Goal: Communication & Community: Answer question/provide support

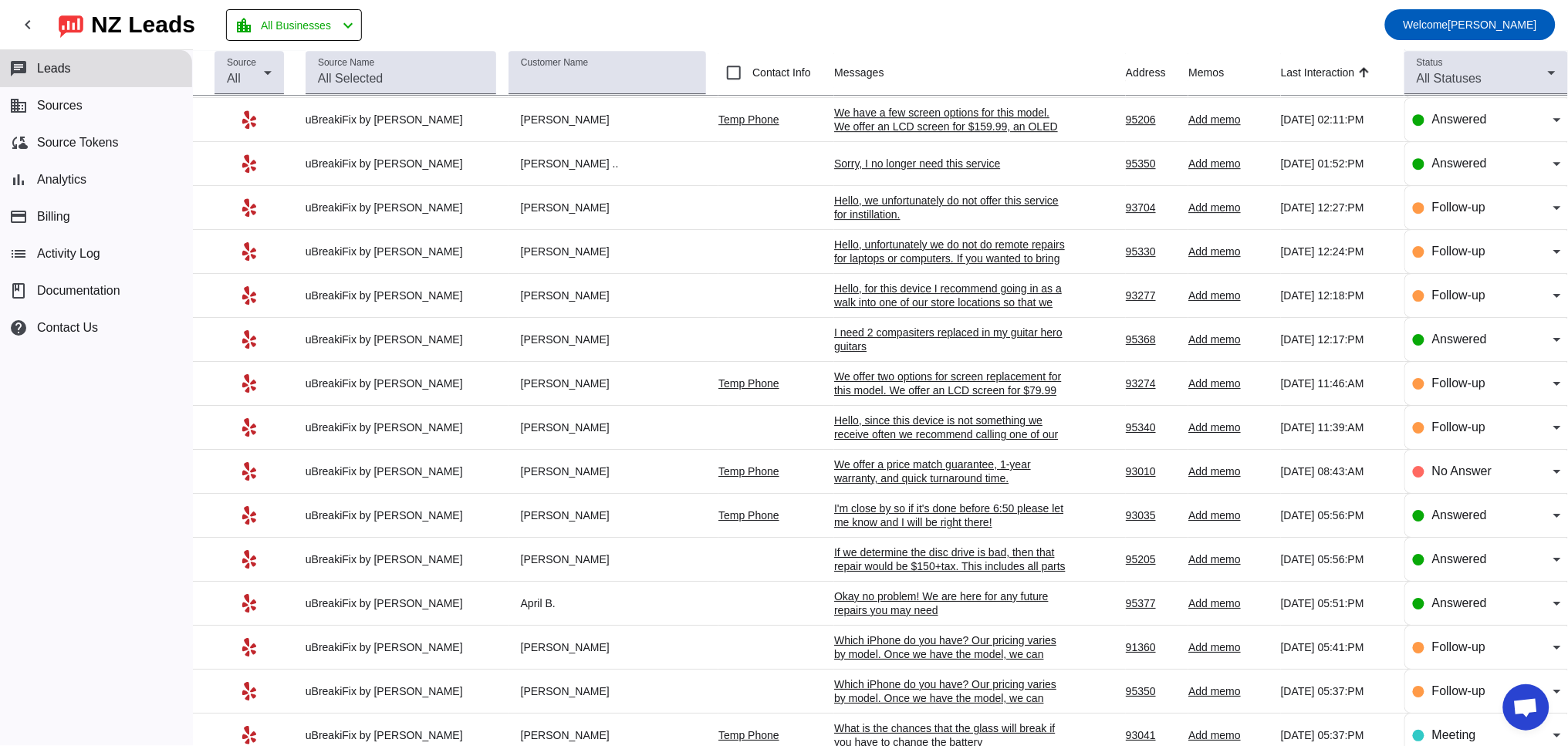
scroll to position [1591, 0]
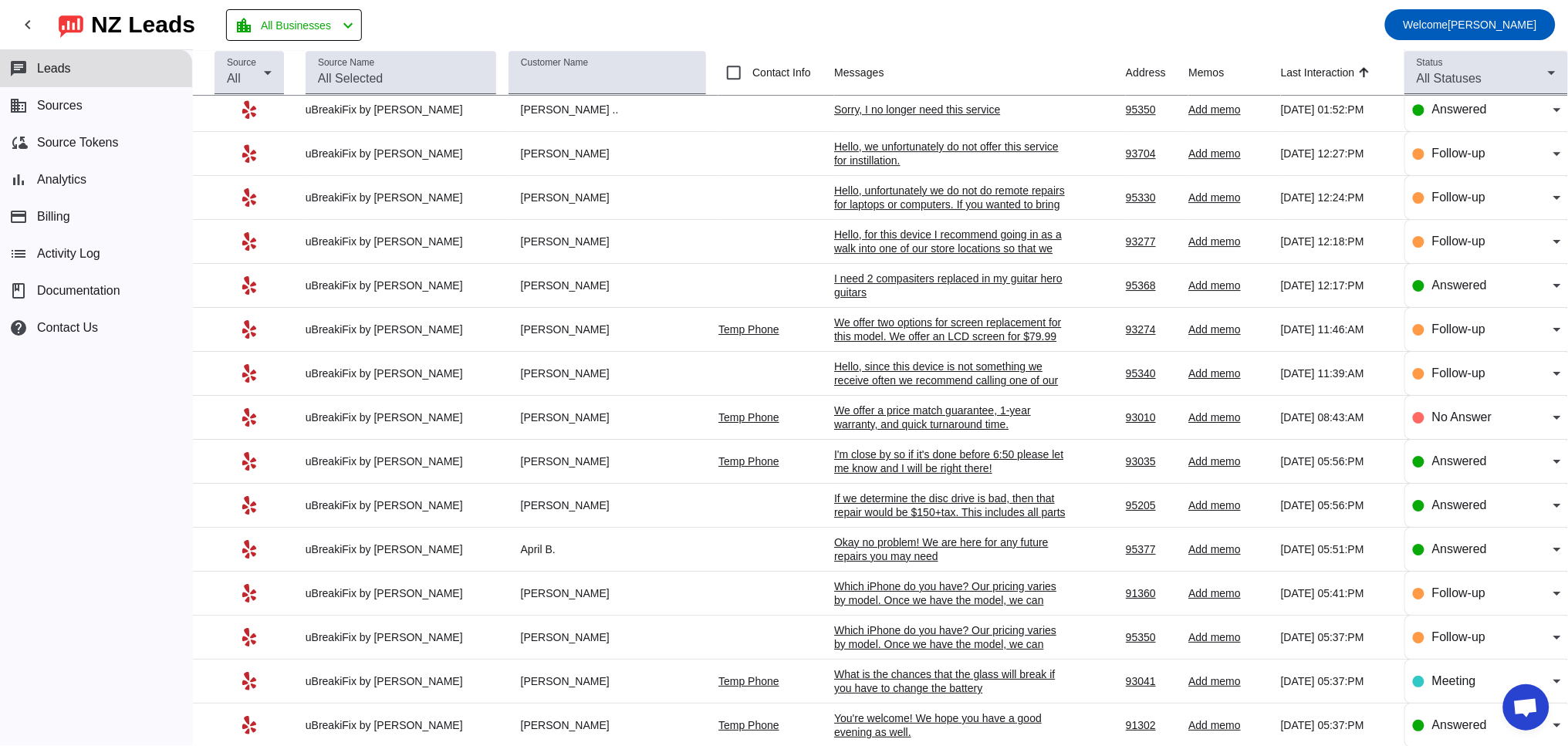
click at [912, 695] on div "What is the chances that the glass will break if you have to change the battery" at bounding box center [949, 681] width 231 height 28
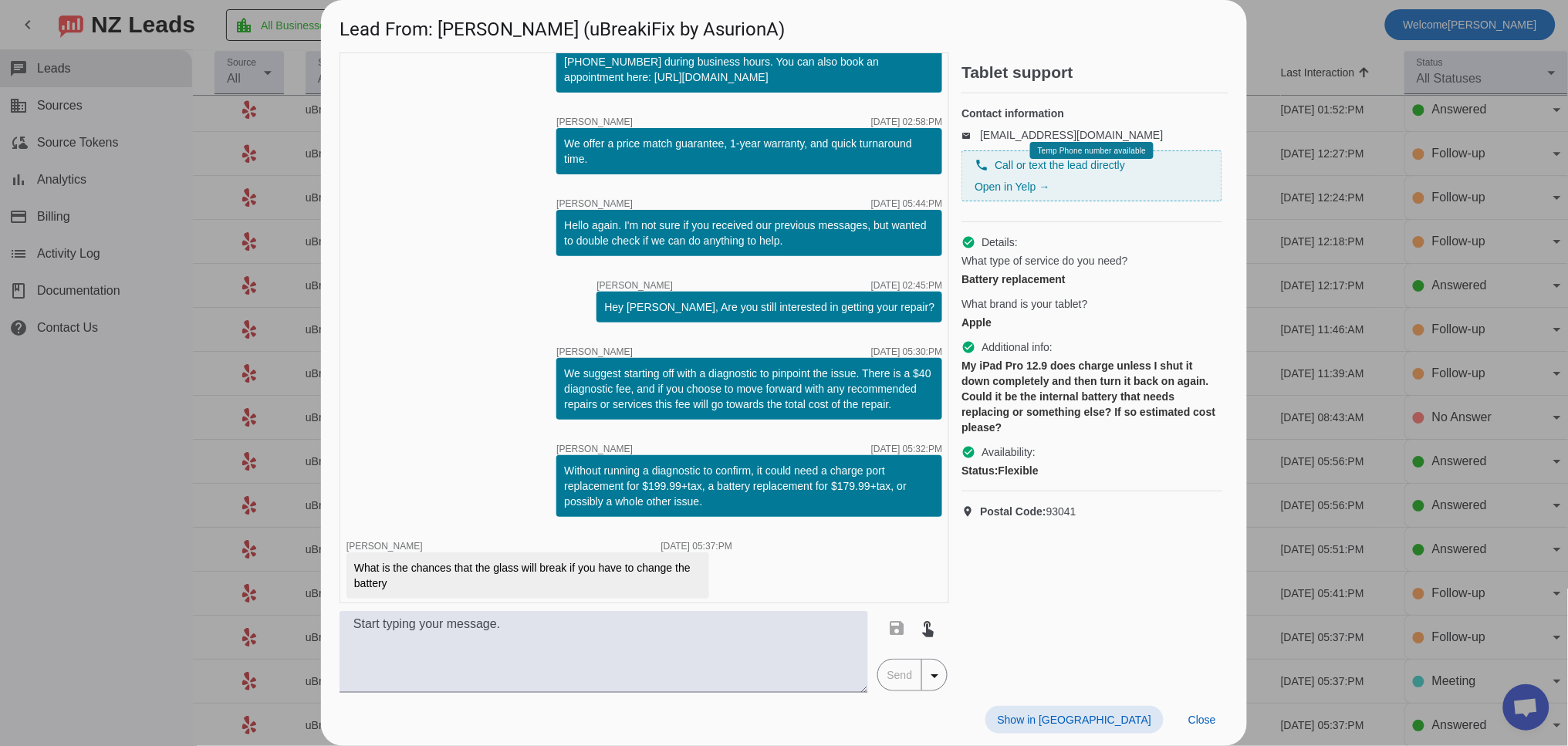
scroll to position [99, 0]
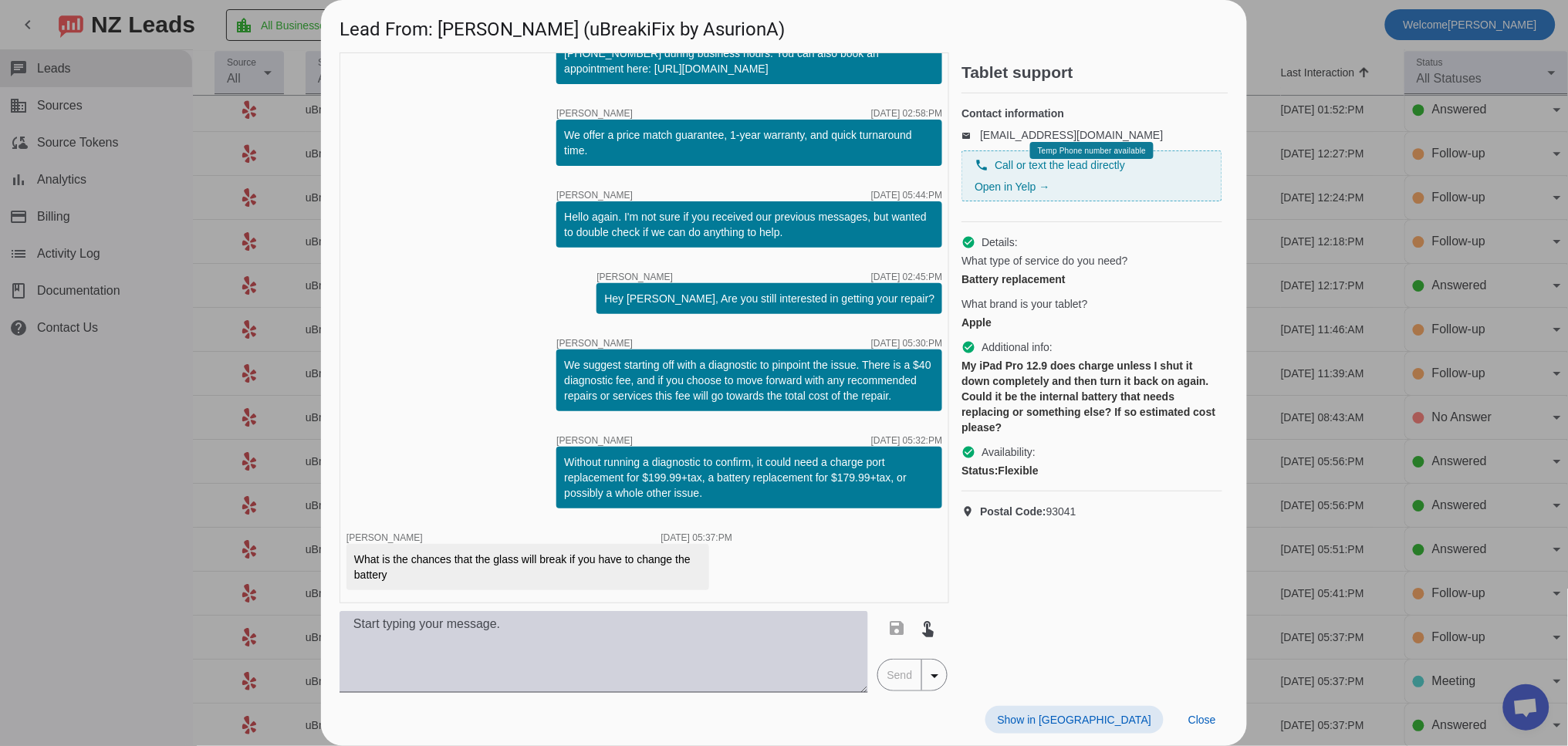
click at [427, 644] on textarea at bounding box center [604, 652] width 528 height 82
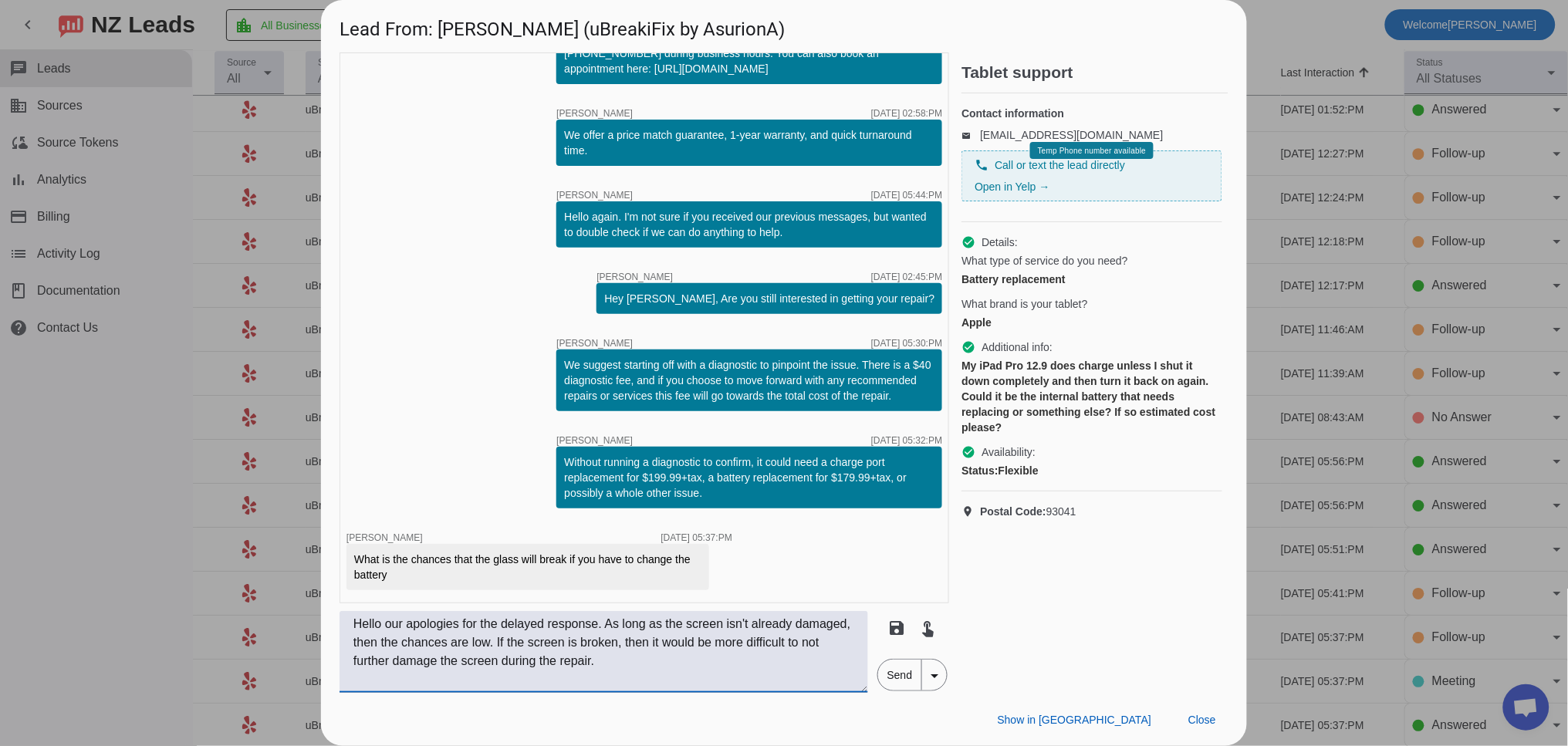
type textarea "Hello our apologies for the delayed response. As long as the screen isn't alrea…"
click at [902, 673] on span "Send" at bounding box center [900, 675] width 44 height 31
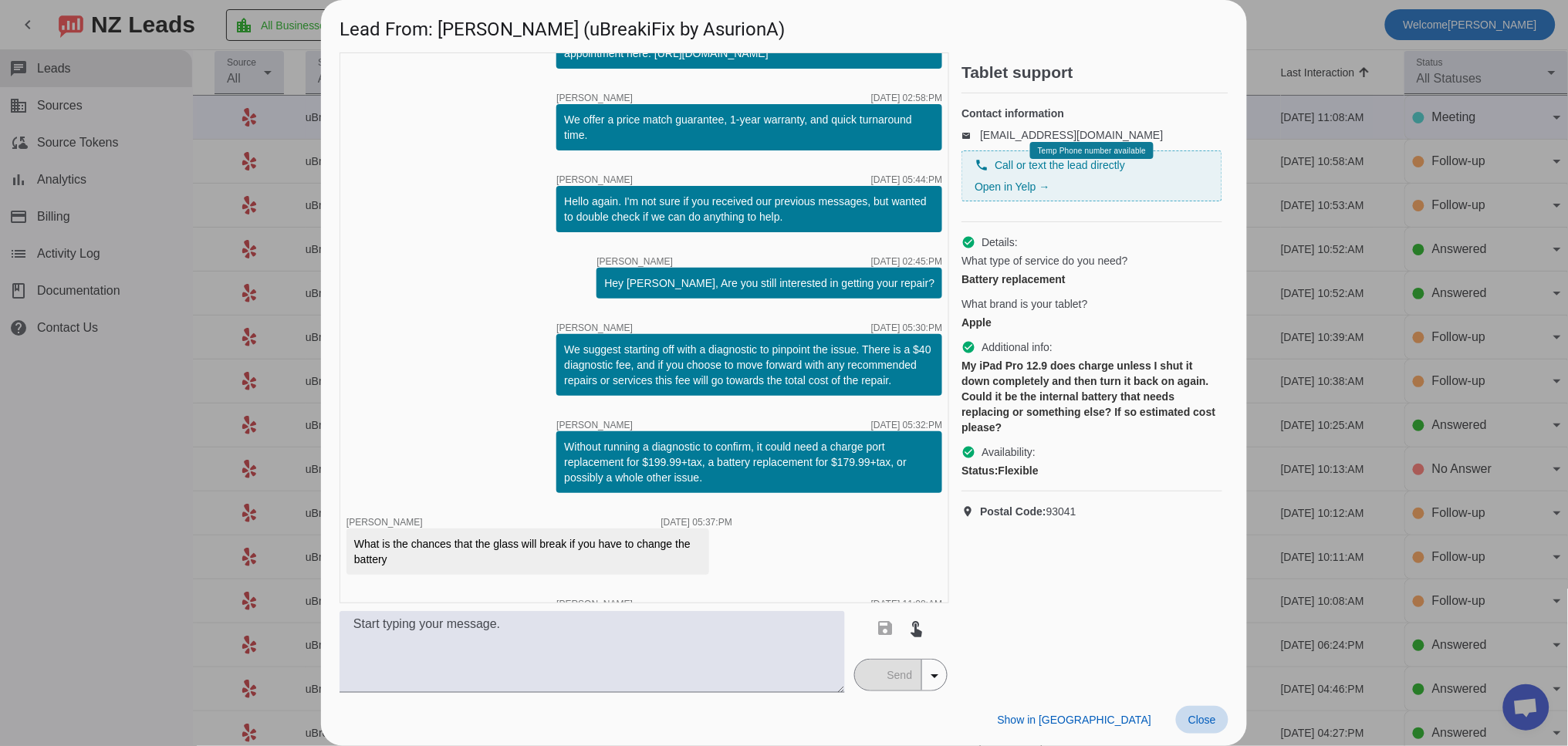
scroll to position [212, 0]
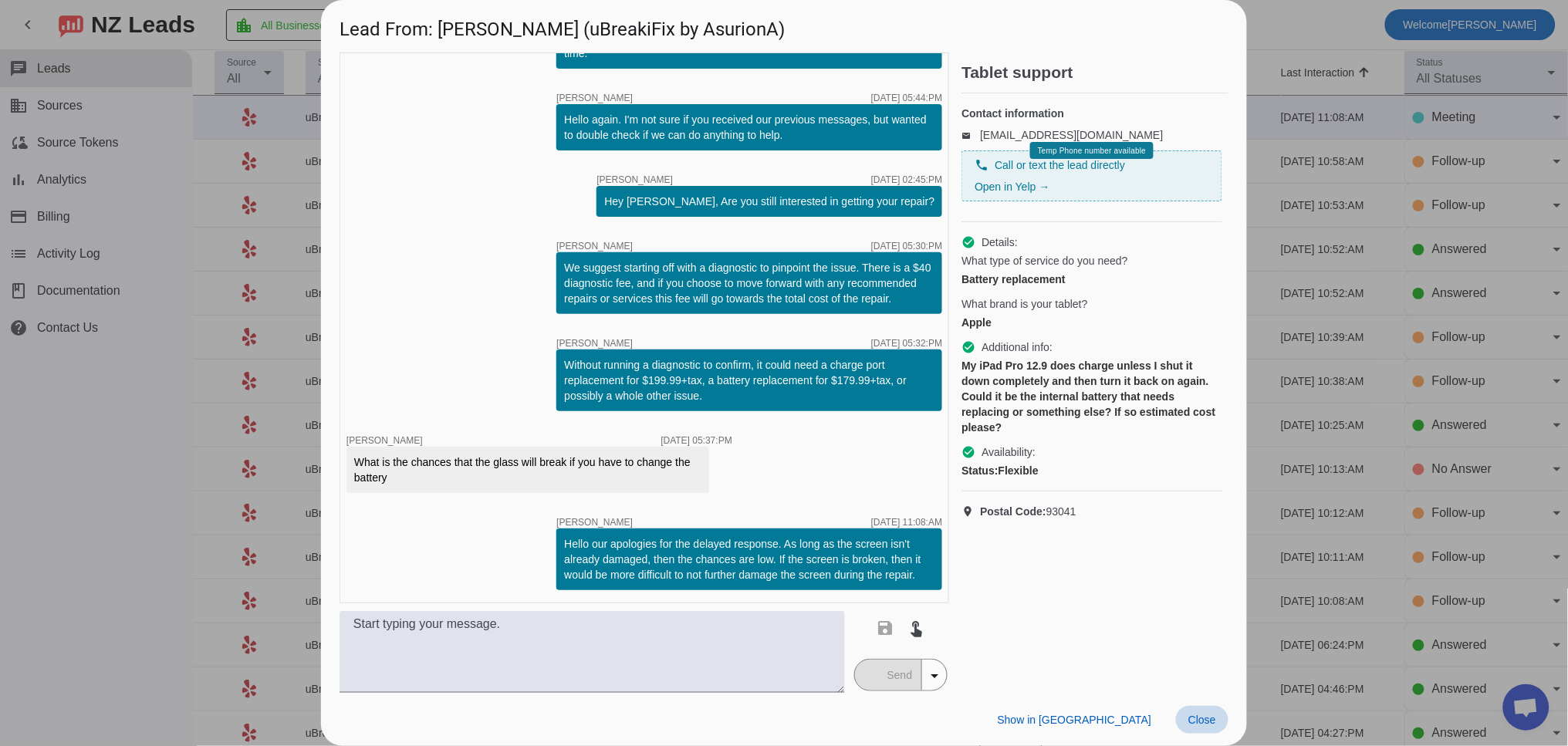
click at [1201, 720] on span "Close" at bounding box center [1201, 720] width 28 height 12
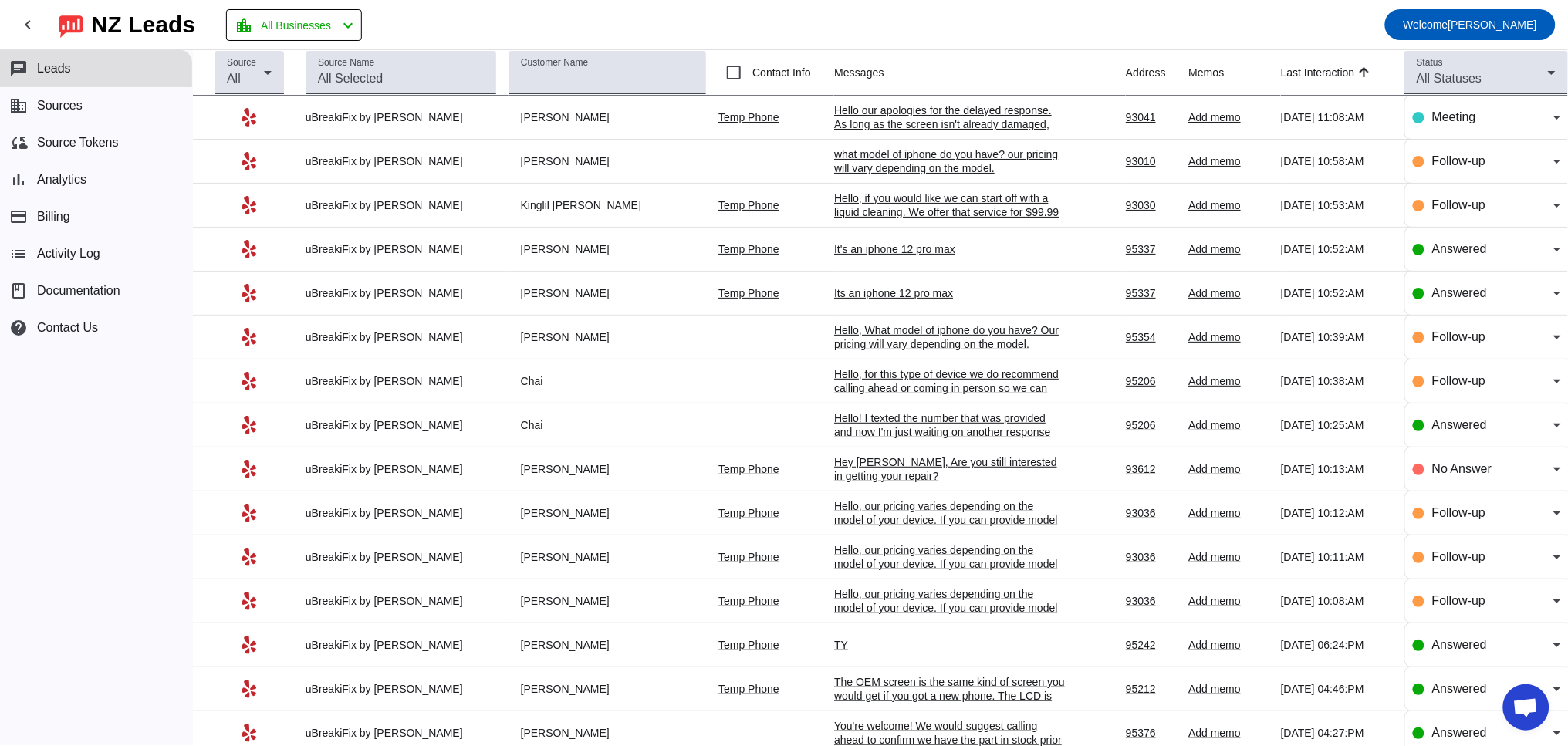
click at [866, 292] on div "Its an iphone 12 pro max" at bounding box center [949, 293] width 231 height 14
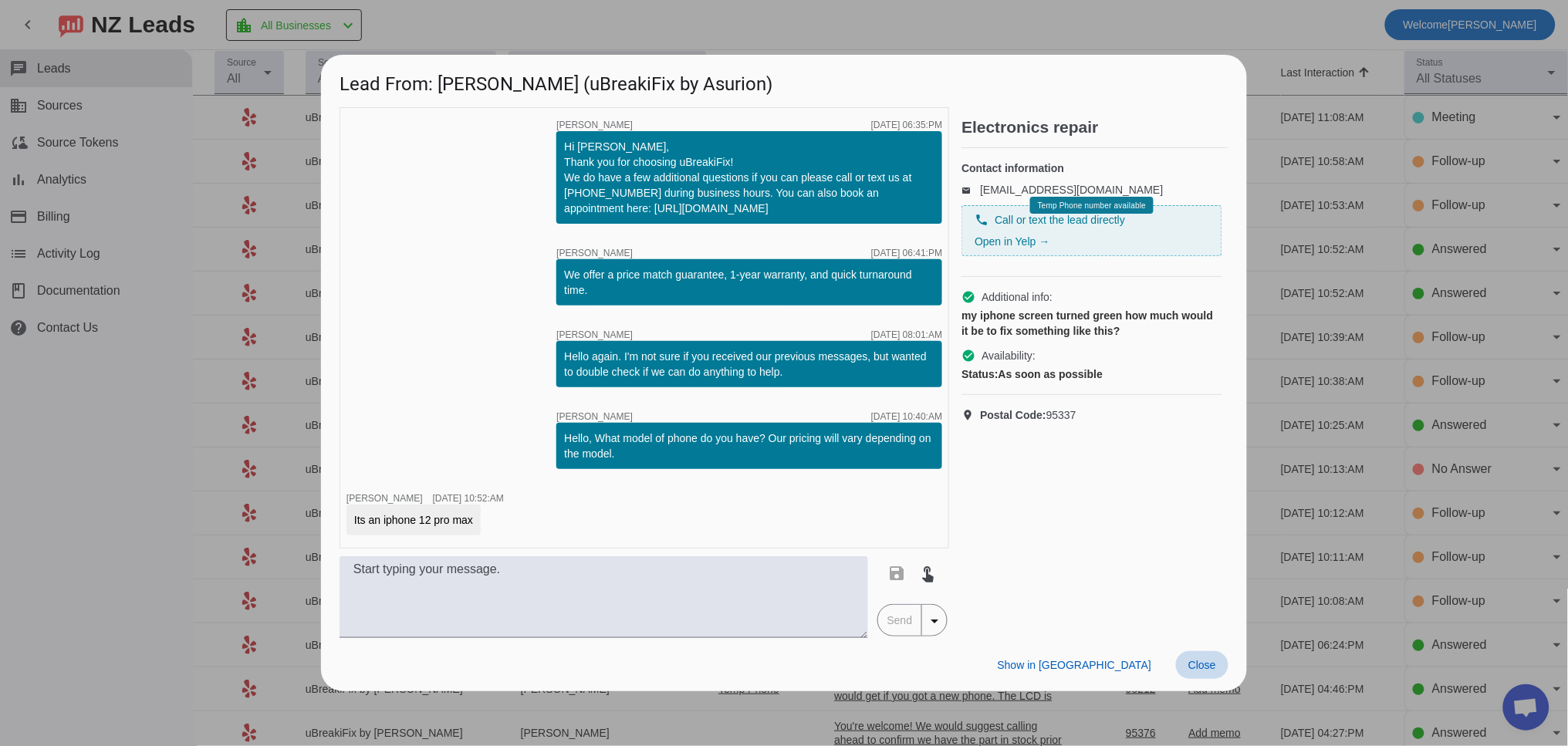
click at [1211, 663] on span "Close" at bounding box center [1201, 664] width 28 height 12
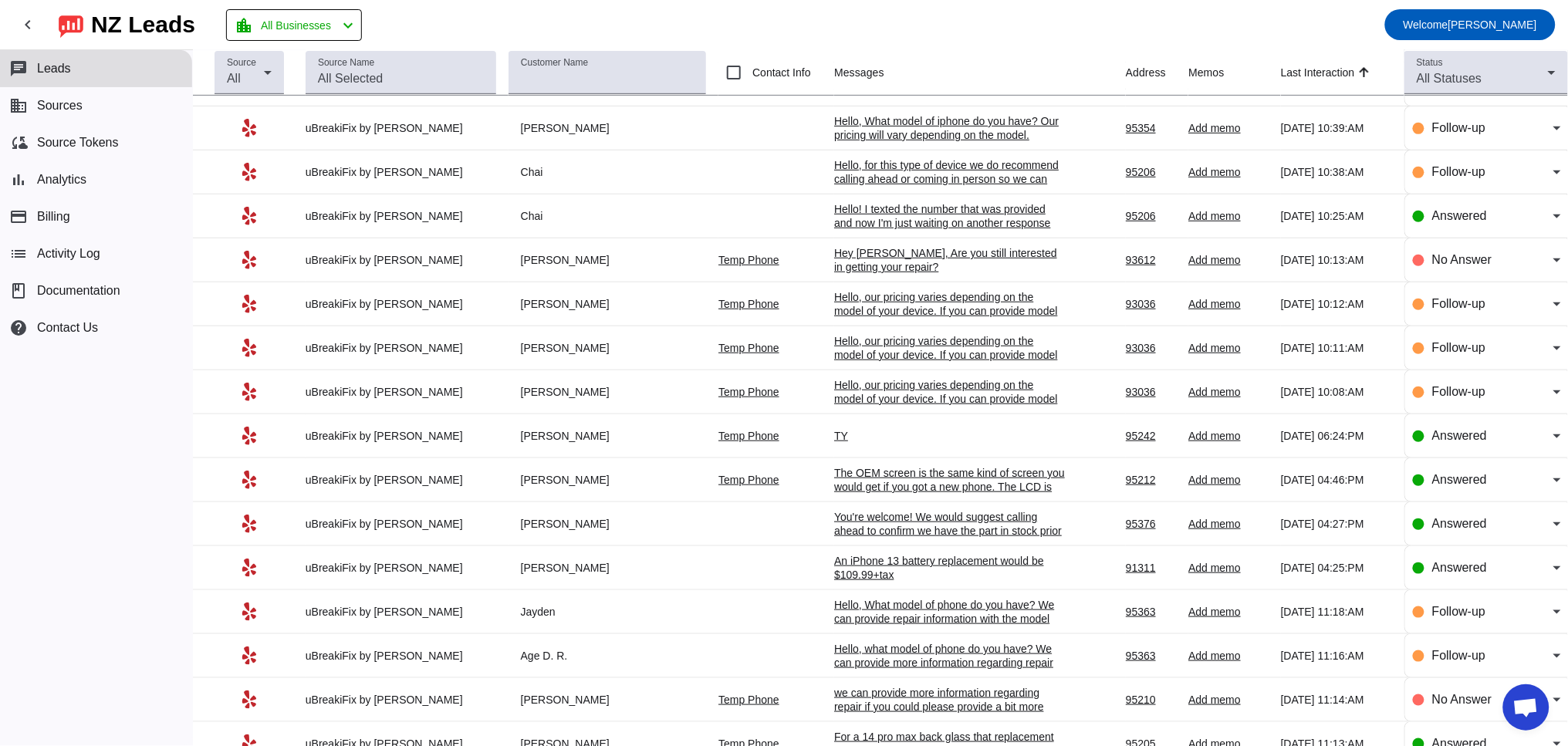
scroll to position [0, 0]
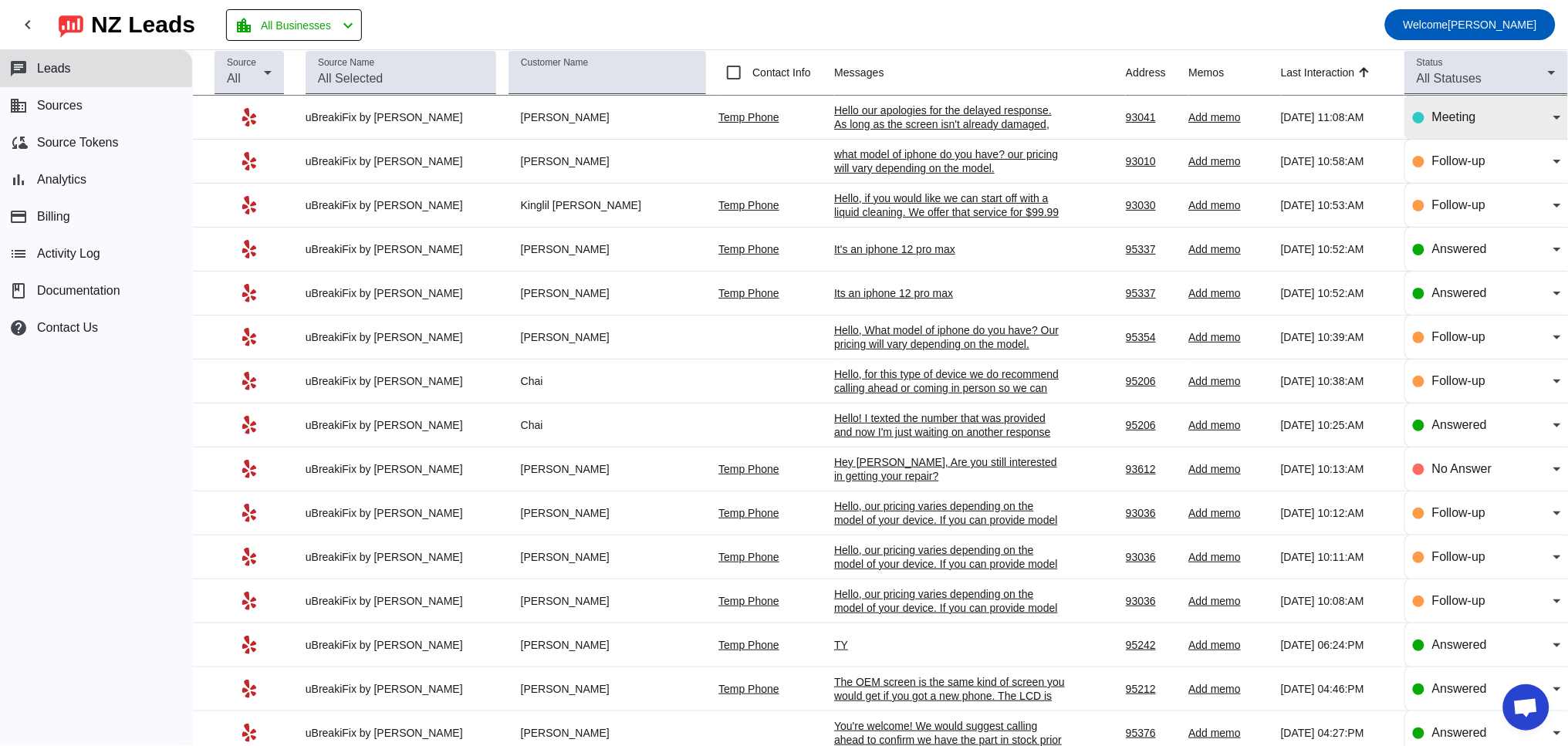
click at [1434, 104] on div "Meeting" at bounding box center [1486, 118] width 148 height 43
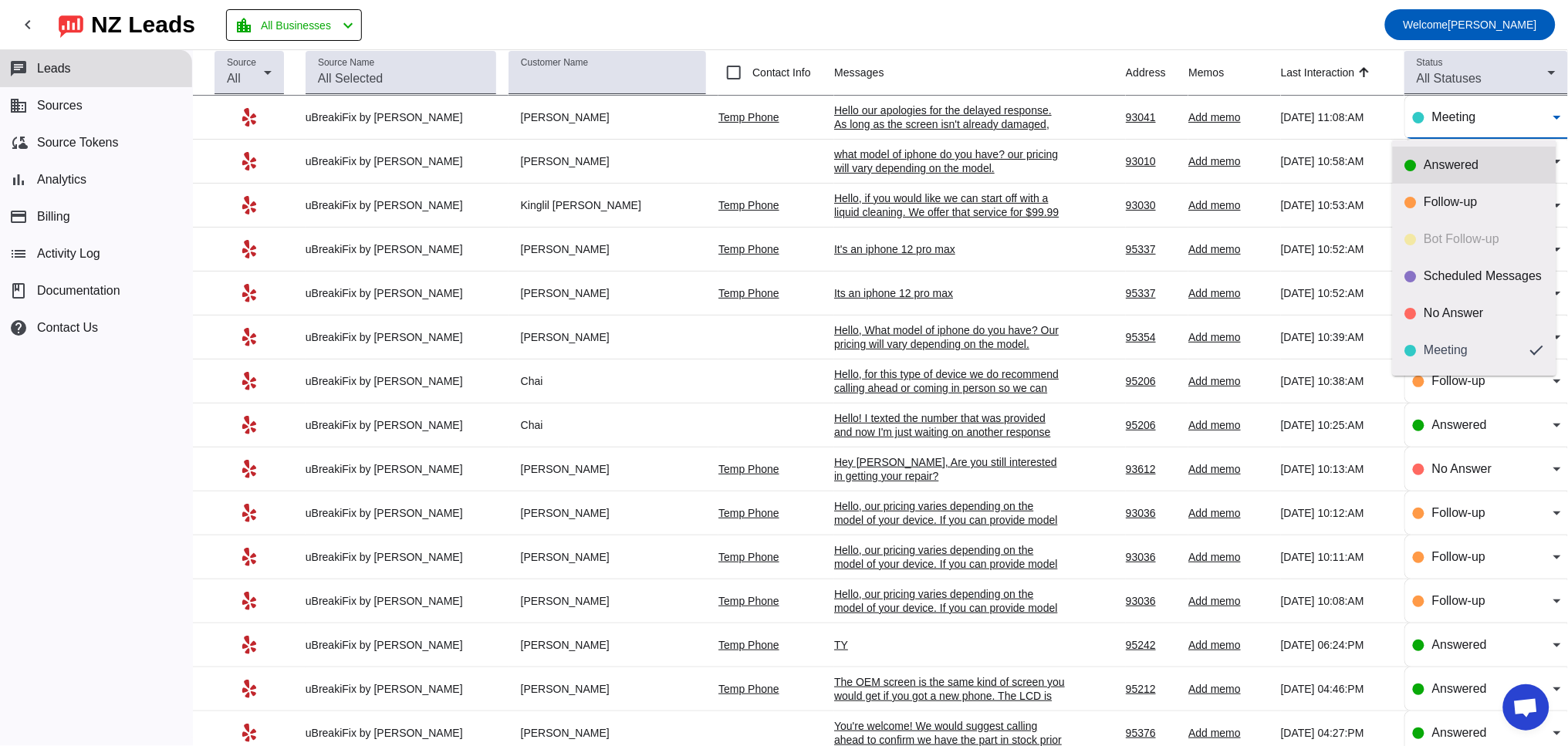
click at [1434, 154] on mat-option "Answered" at bounding box center [1474, 165] width 163 height 37
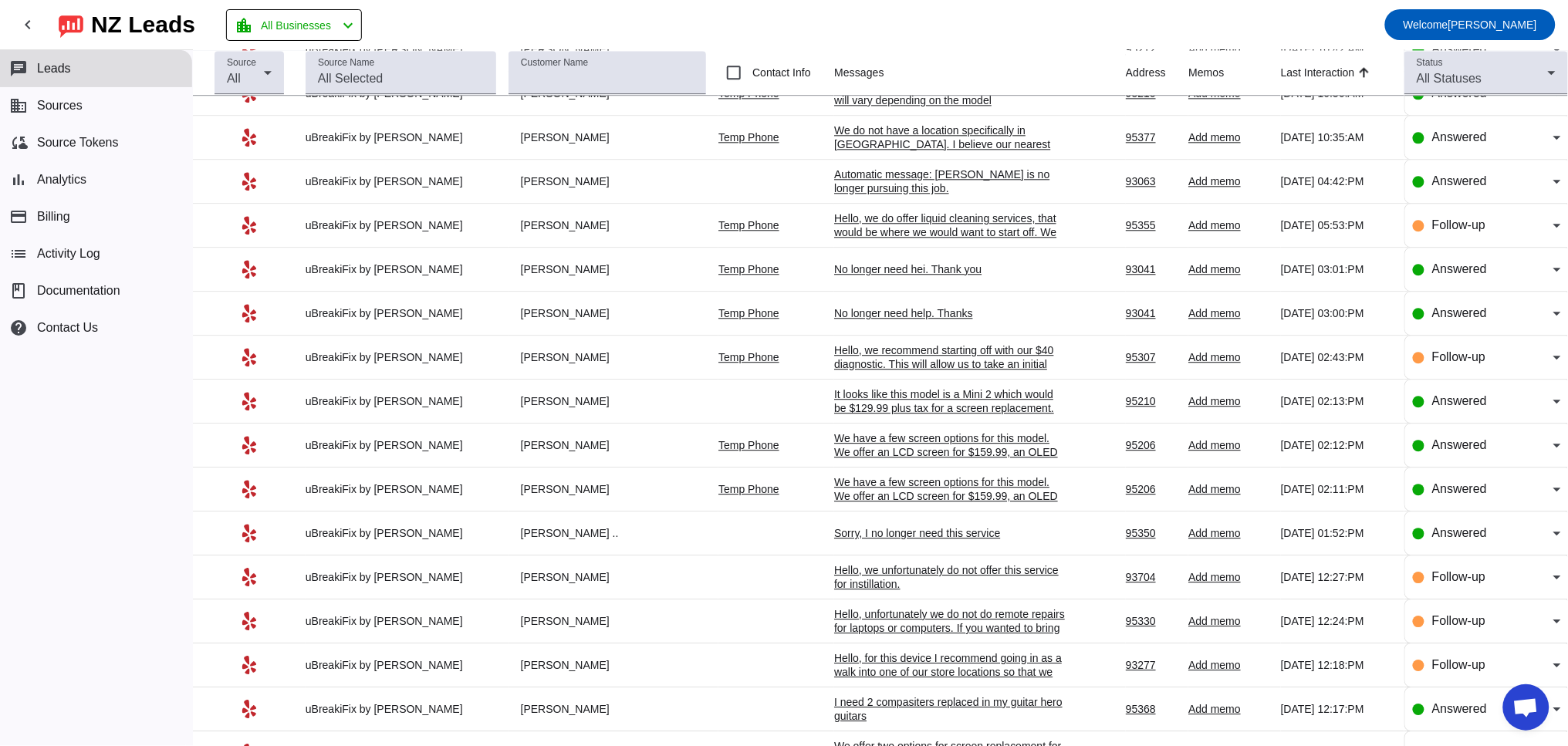
scroll to position [1285, 0]
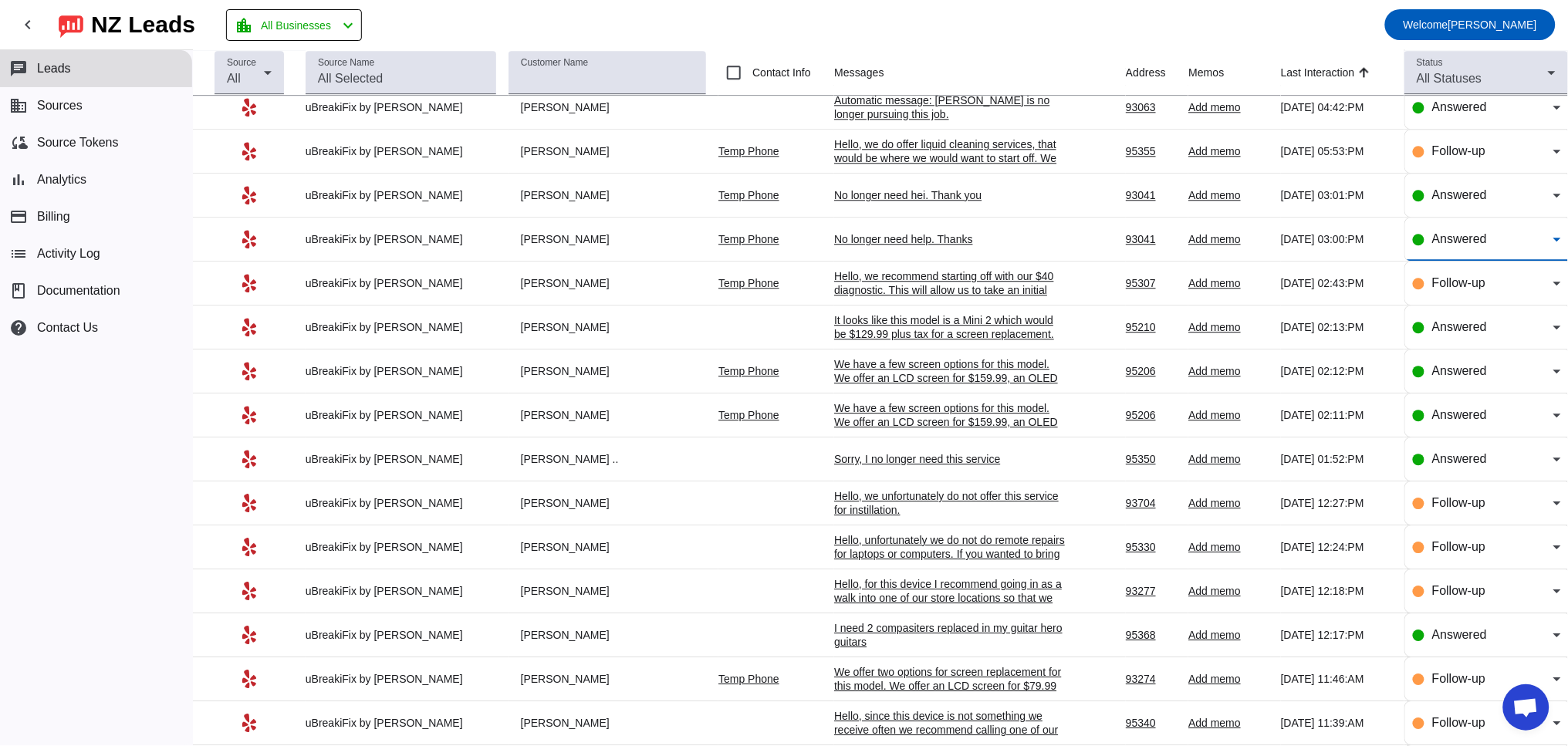
click at [1443, 246] on span "Answered" at bounding box center [1459, 239] width 54 height 13
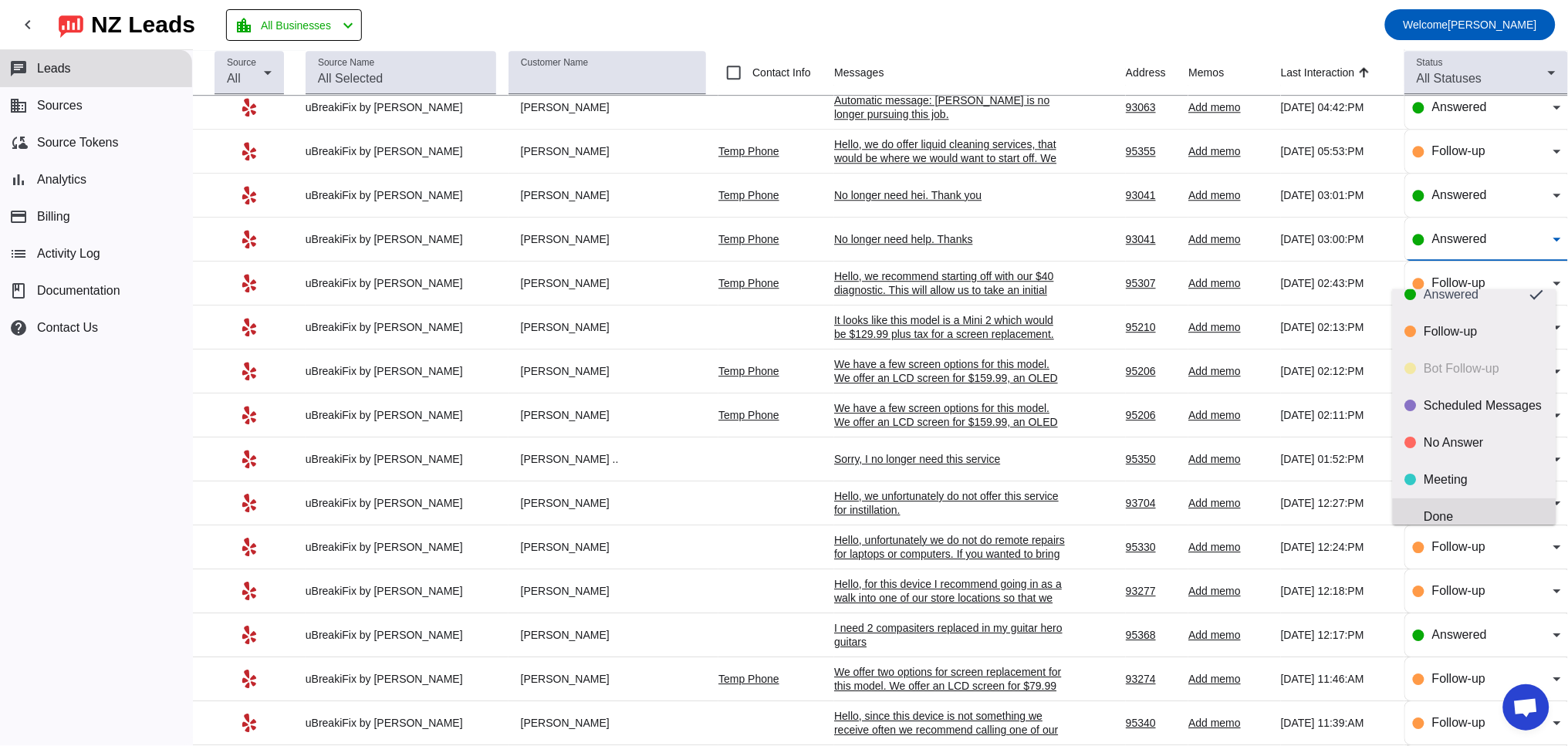
scroll to position [36, 0]
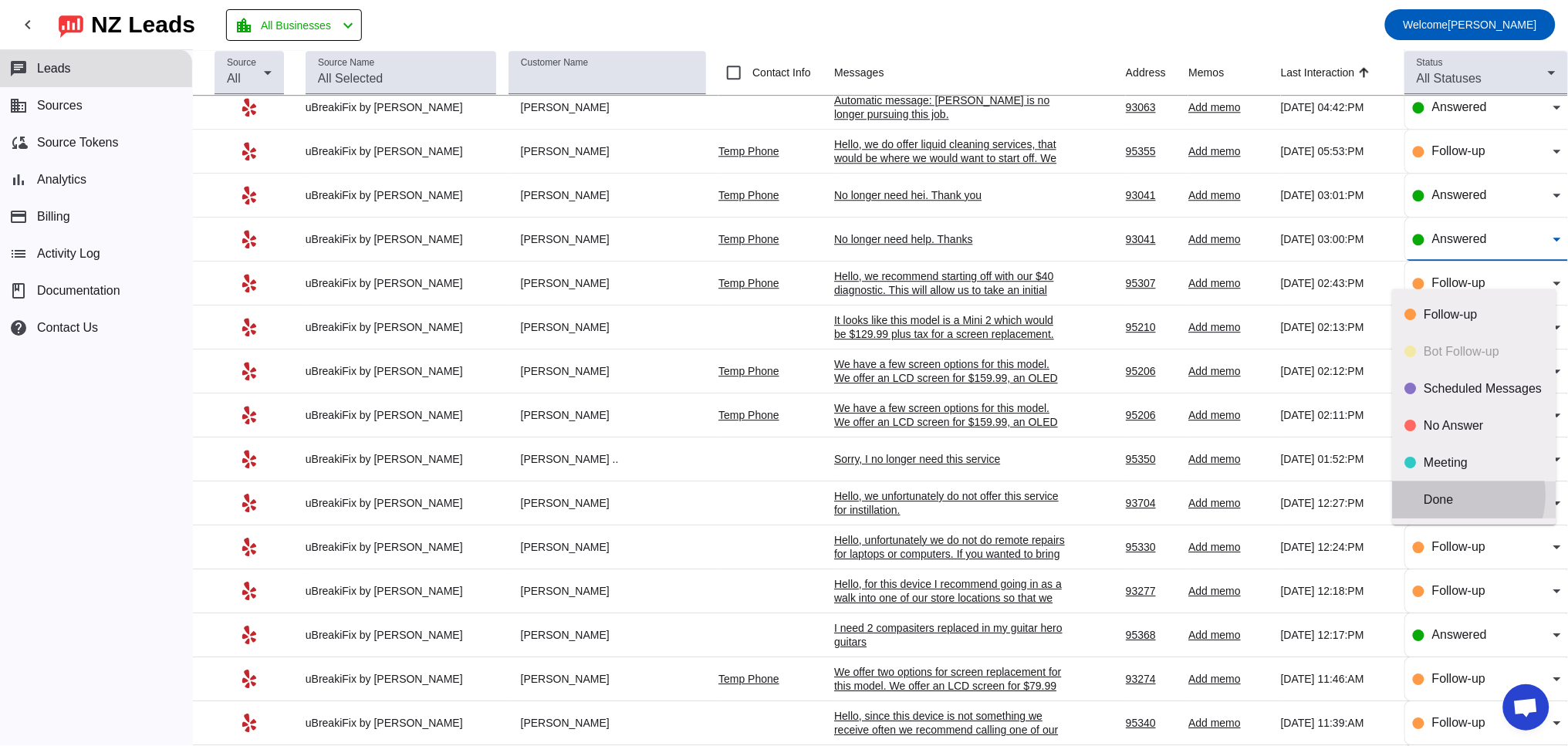
click at [1452, 495] on div "Done" at bounding box center [1483, 499] width 119 height 15
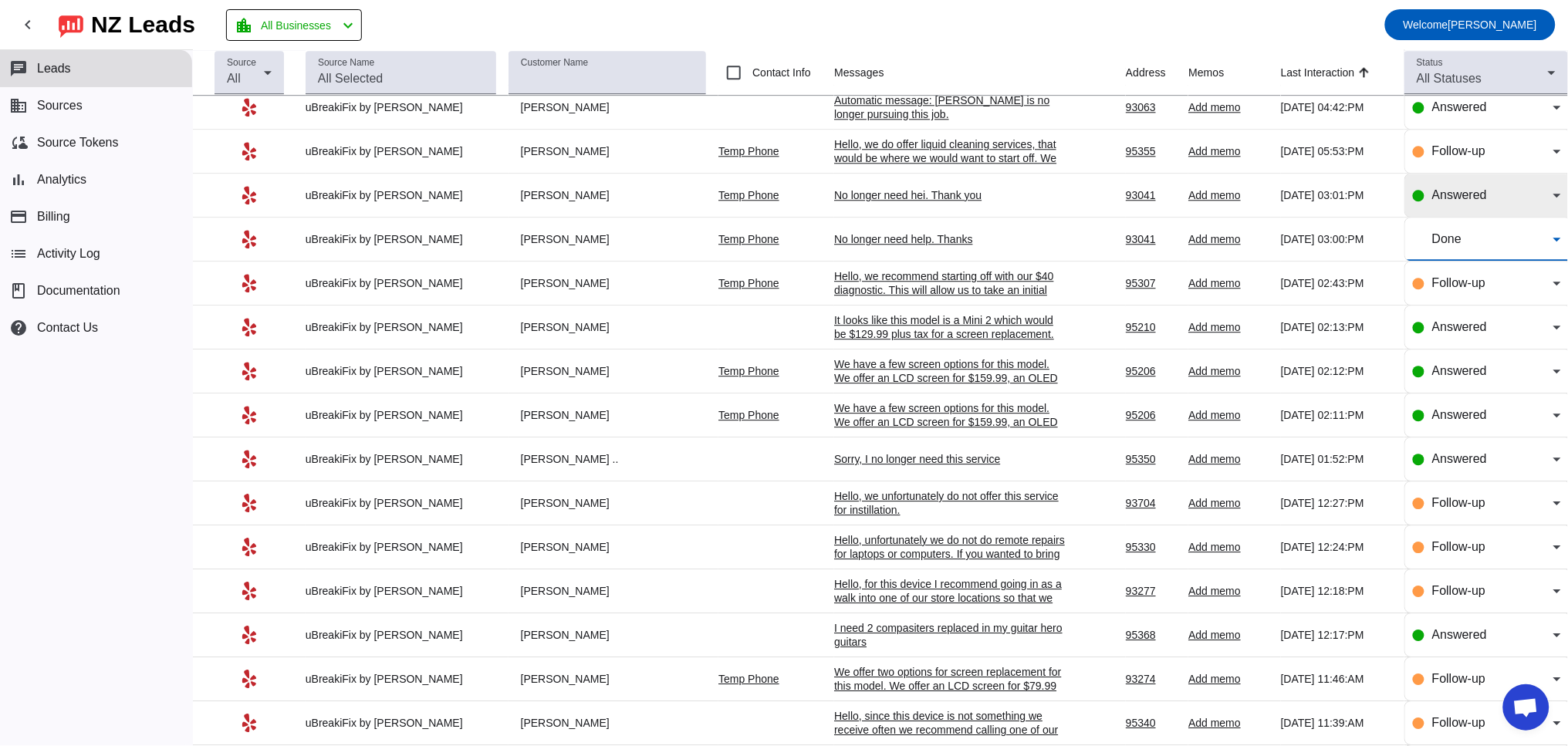
click at [1450, 202] on span "Answered" at bounding box center [1459, 195] width 54 height 13
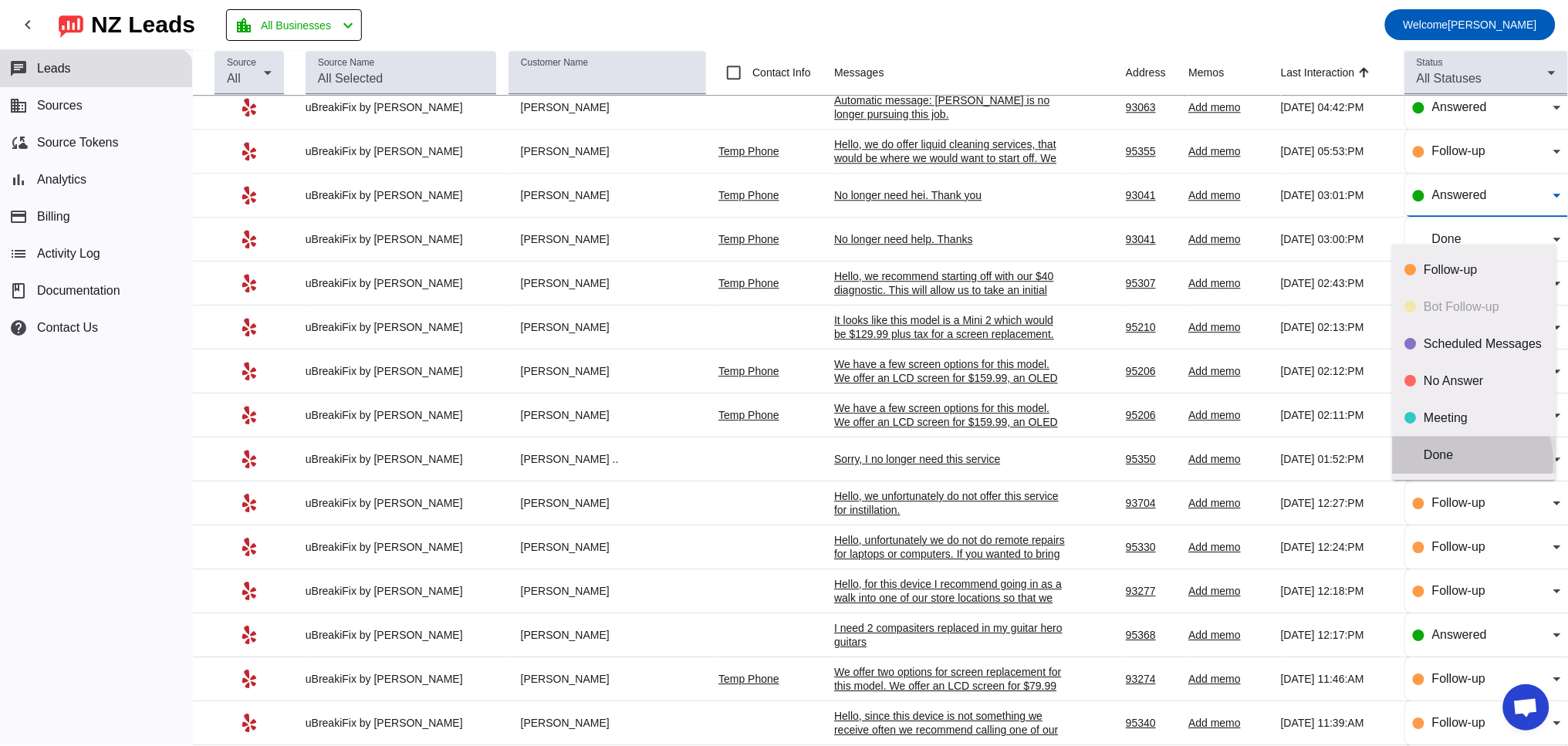
click at [1471, 461] on div "Done" at bounding box center [1483, 455] width 119 height 15
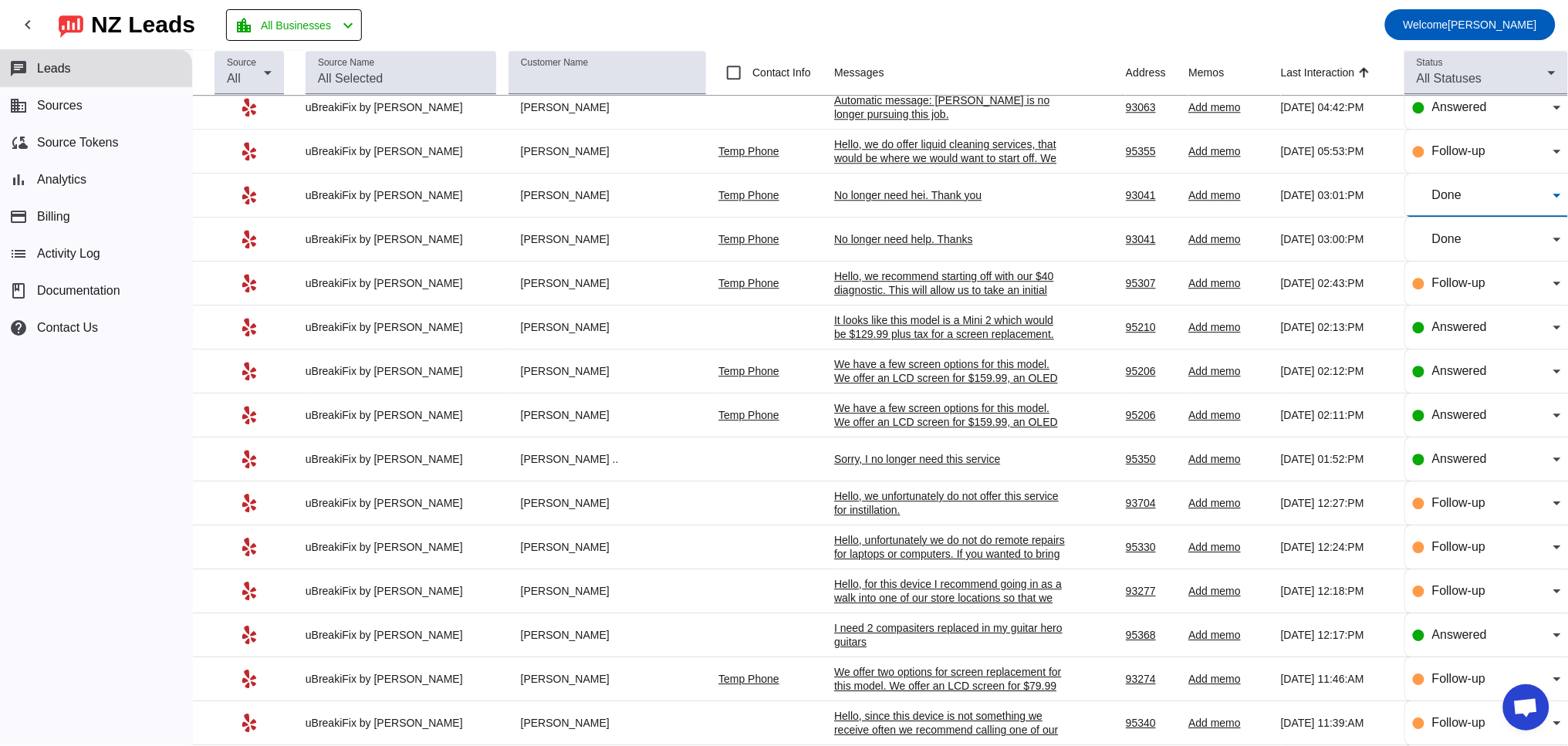
click at [887, 246] on div "No longer need help. Thanks" at bounding box center [949, 239] width 231 height 14
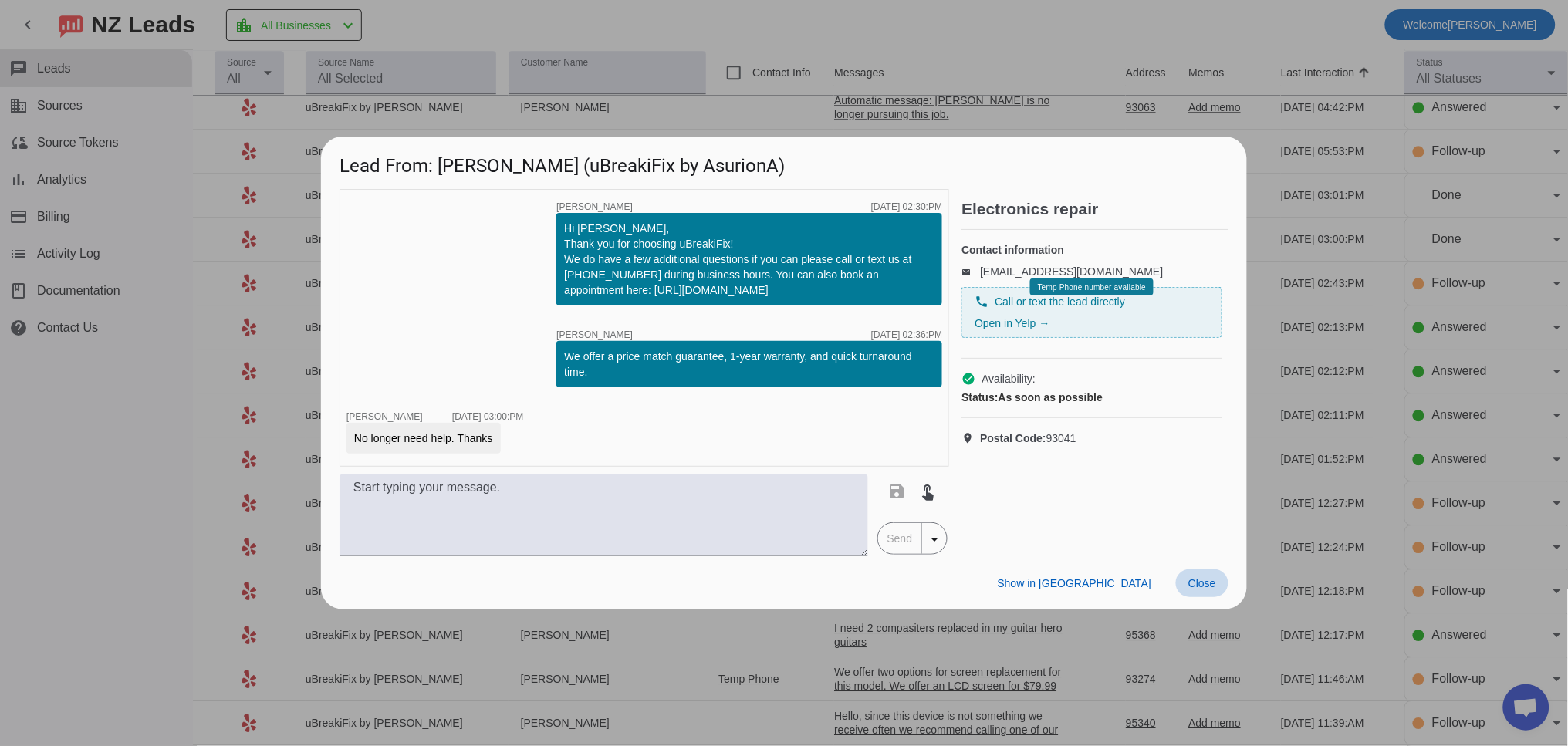
click at [1210, 572] on span at bounding box center [1202, 583] width 53 height 28
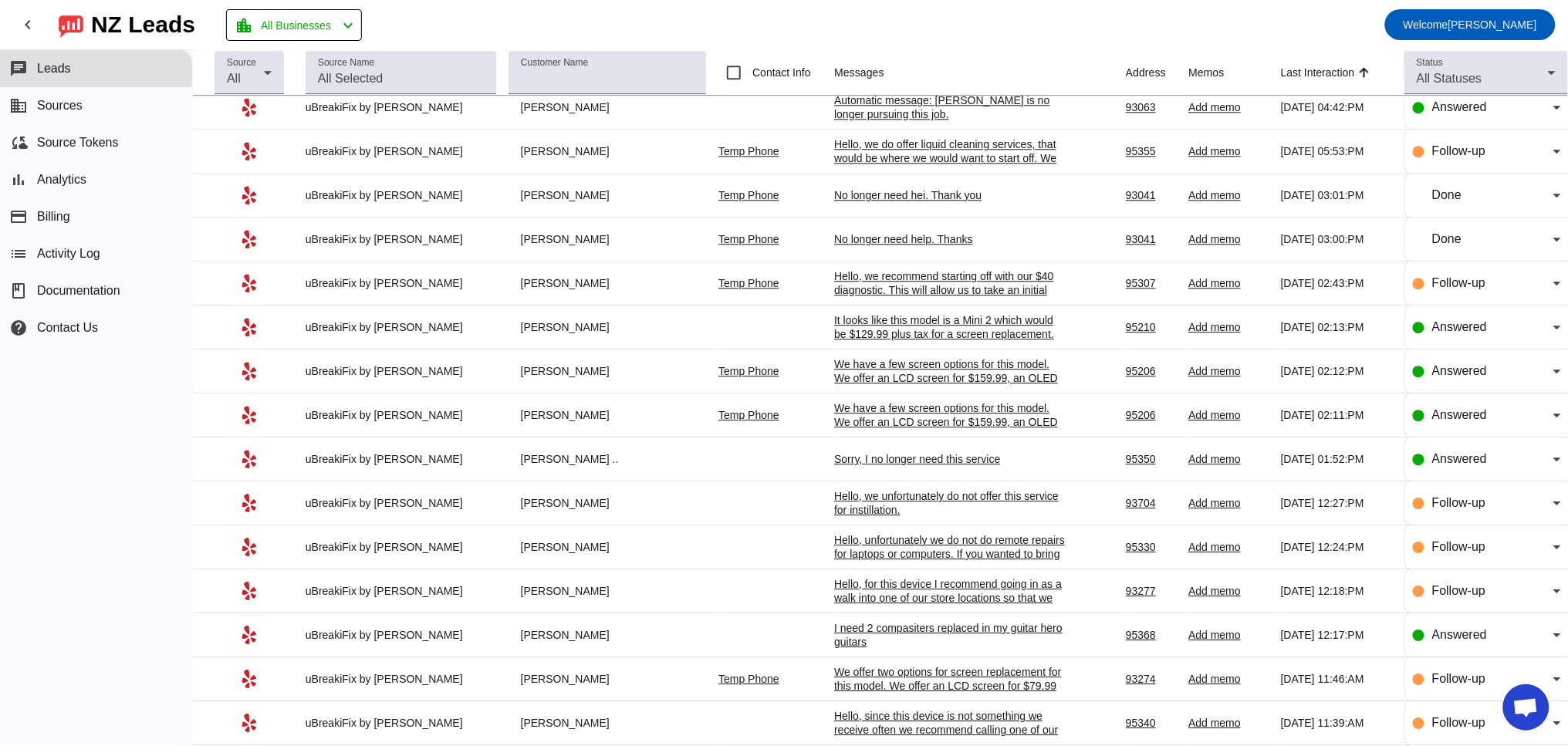
click at [865, 203] on div "No longer need hei. Thank you" at bounding box center [949, 195] width 231 height 14
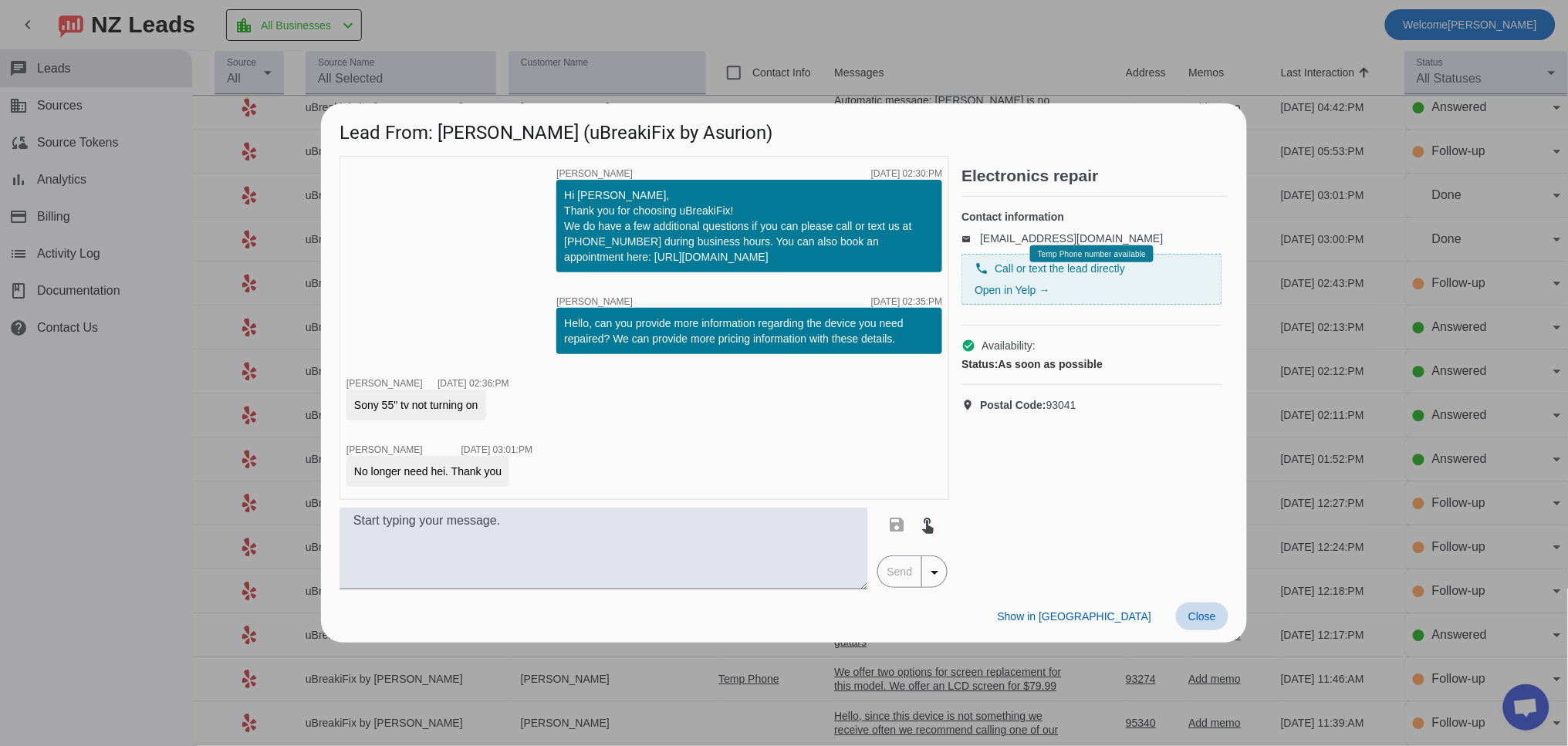
click at [1201, 610] on span "Close" at bounding box center [1201, 616] width 28 height 12
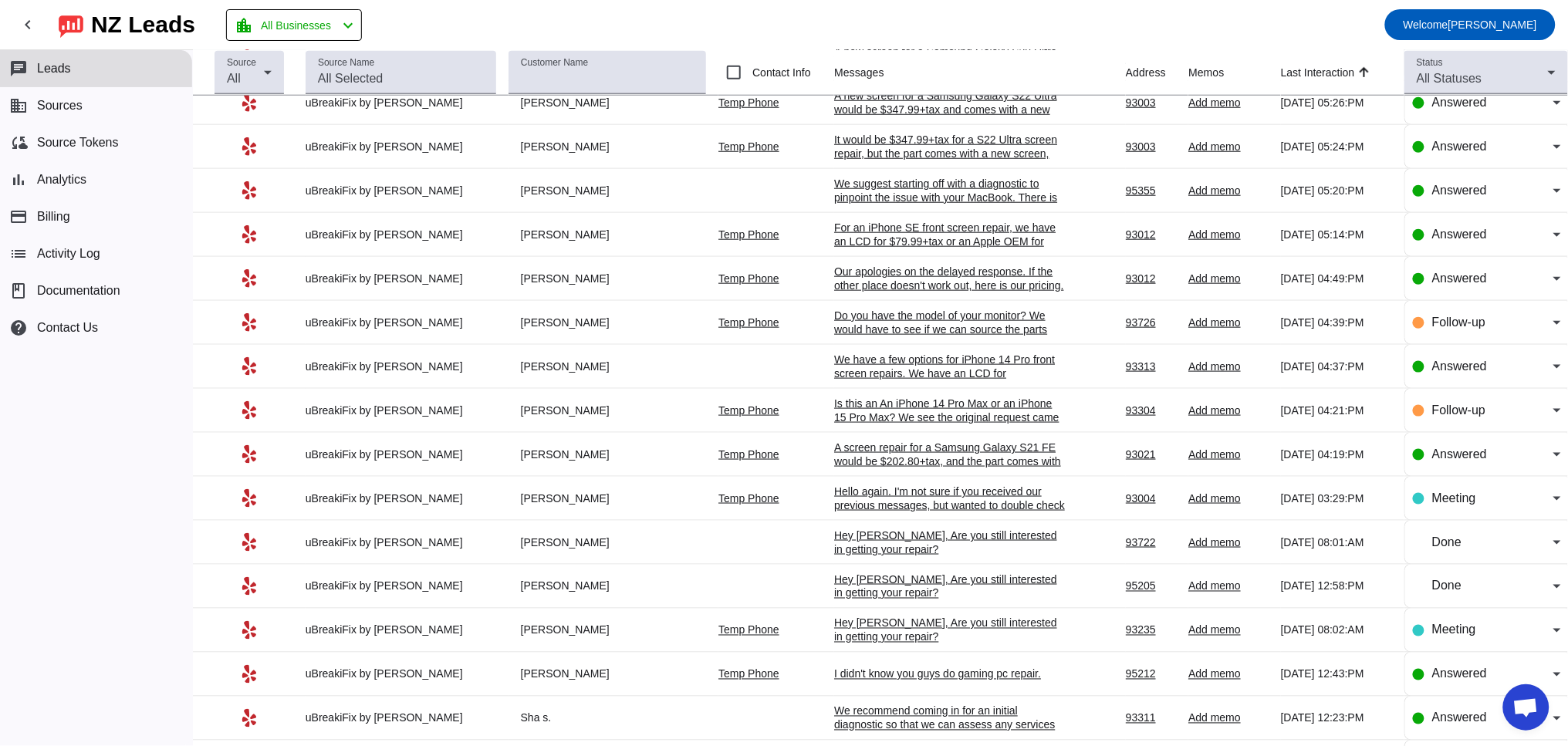
scroll to position [2429, 0]
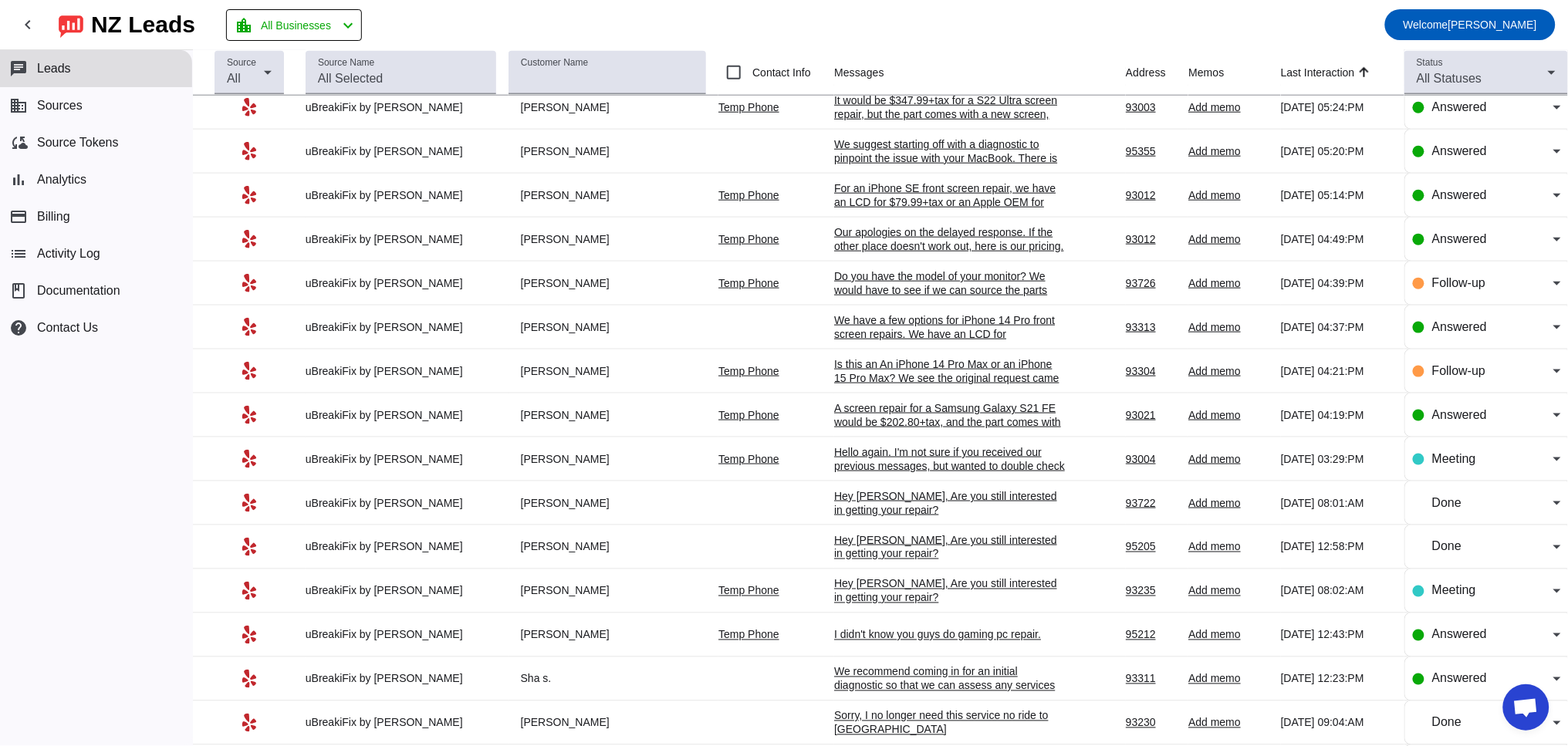
click at [873, 605] on div "Hey [PERSON_NAME], Are you still interested in getting your repair?​" at bounding box center [949, 591] width 231 height 28
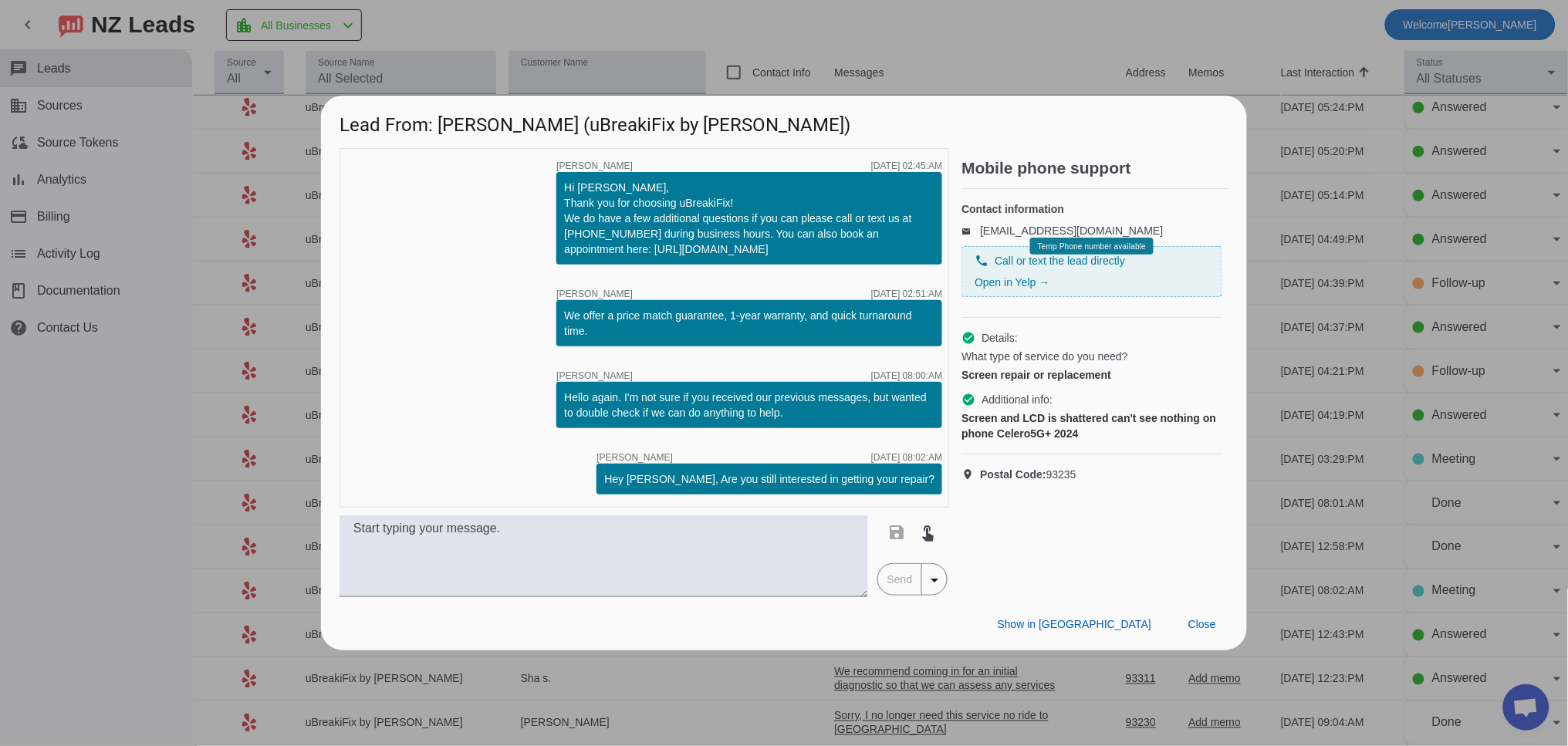
drag, startPoint x: 1218, startPoint y: 633, endPoint x: 851, endPoint y: 462, distance: 404.9
click at [863, 443] on div "Lead From: [PERSON_NAME] (uBreakiFix by Asurion) timer close [PERSON_NAME] [DAT…" at bounding box center [784, 373] width 926 height 555
click at [1209, 624] on span "Close" at bounding box center [1201, 624] width 28 height 12
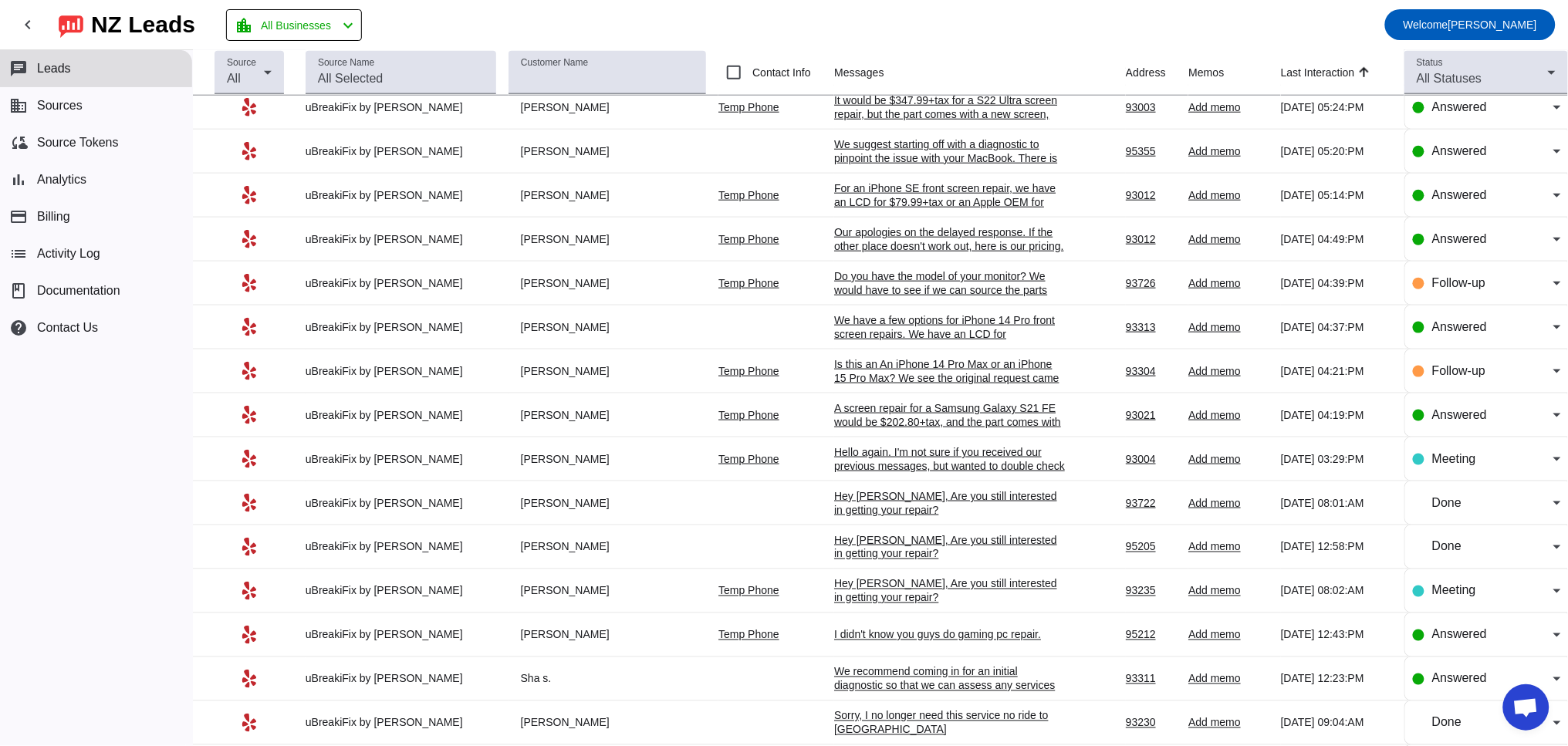
click at [872, 487] on div "Hello again. I'm not sure if you received our previous messages, but wanted to …" at bounding box center [949, 466] width 231 height 42
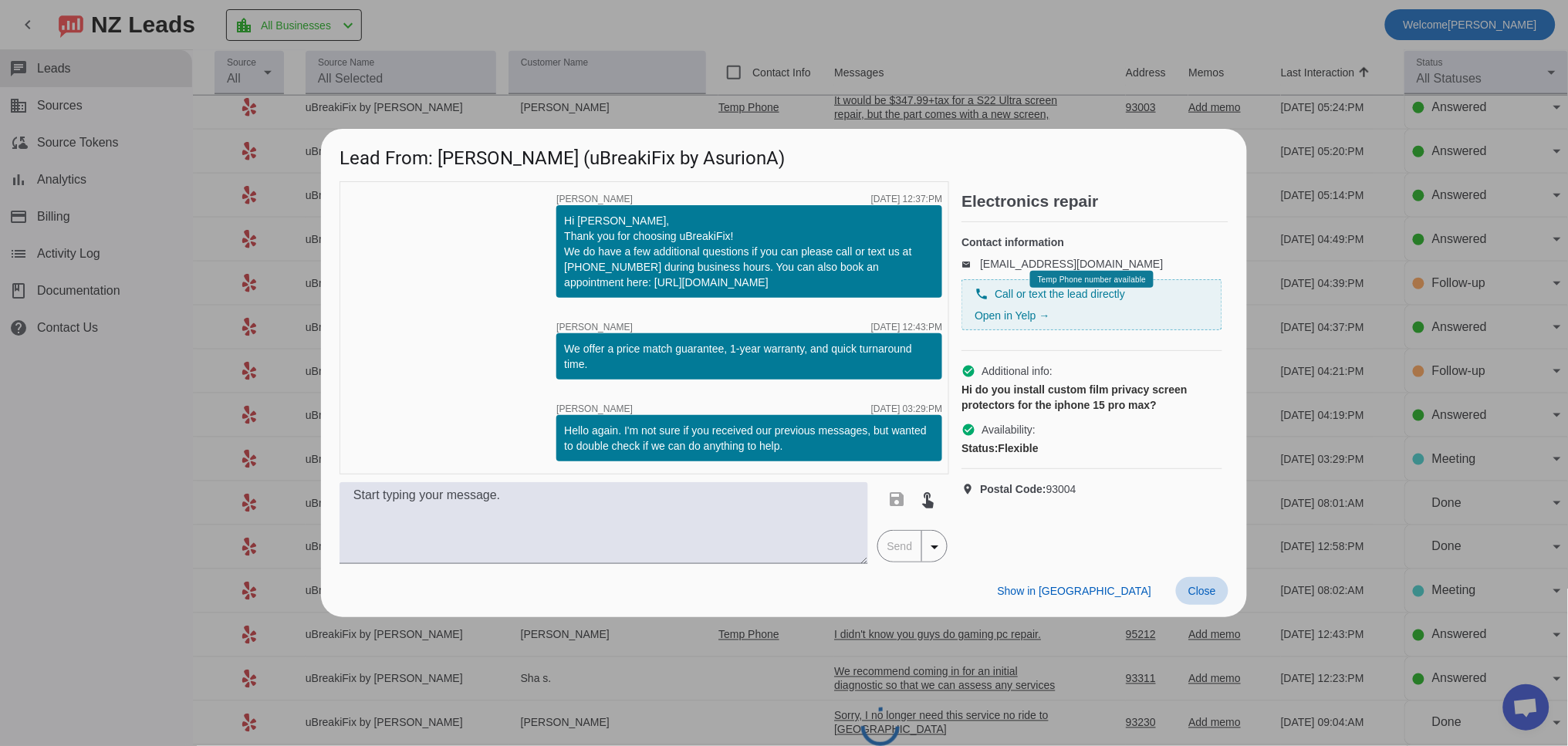
click at [1210, 585] on span "Close" at bounding box center [1201, 591] width 28 height 12
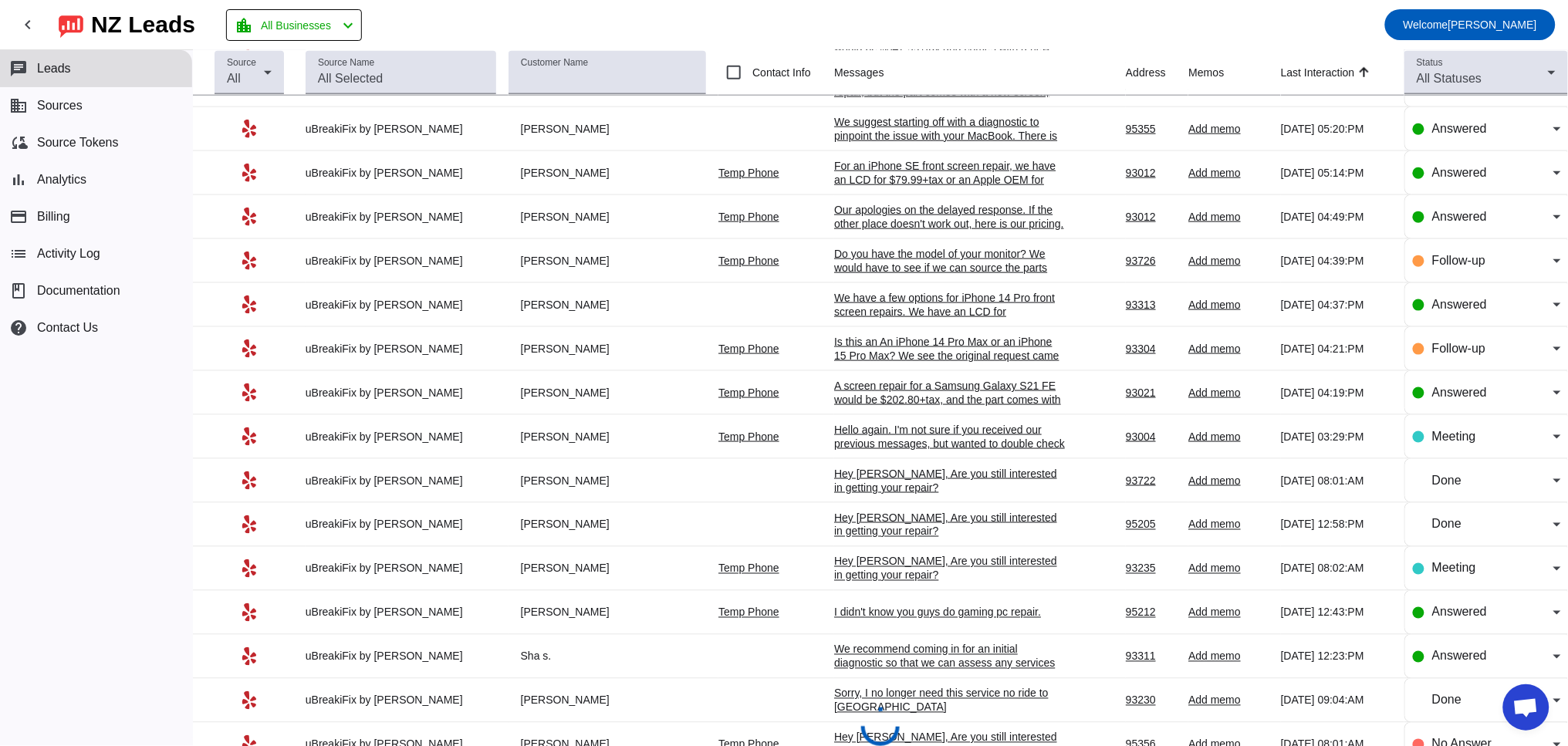
scroll to position [2426, 0]
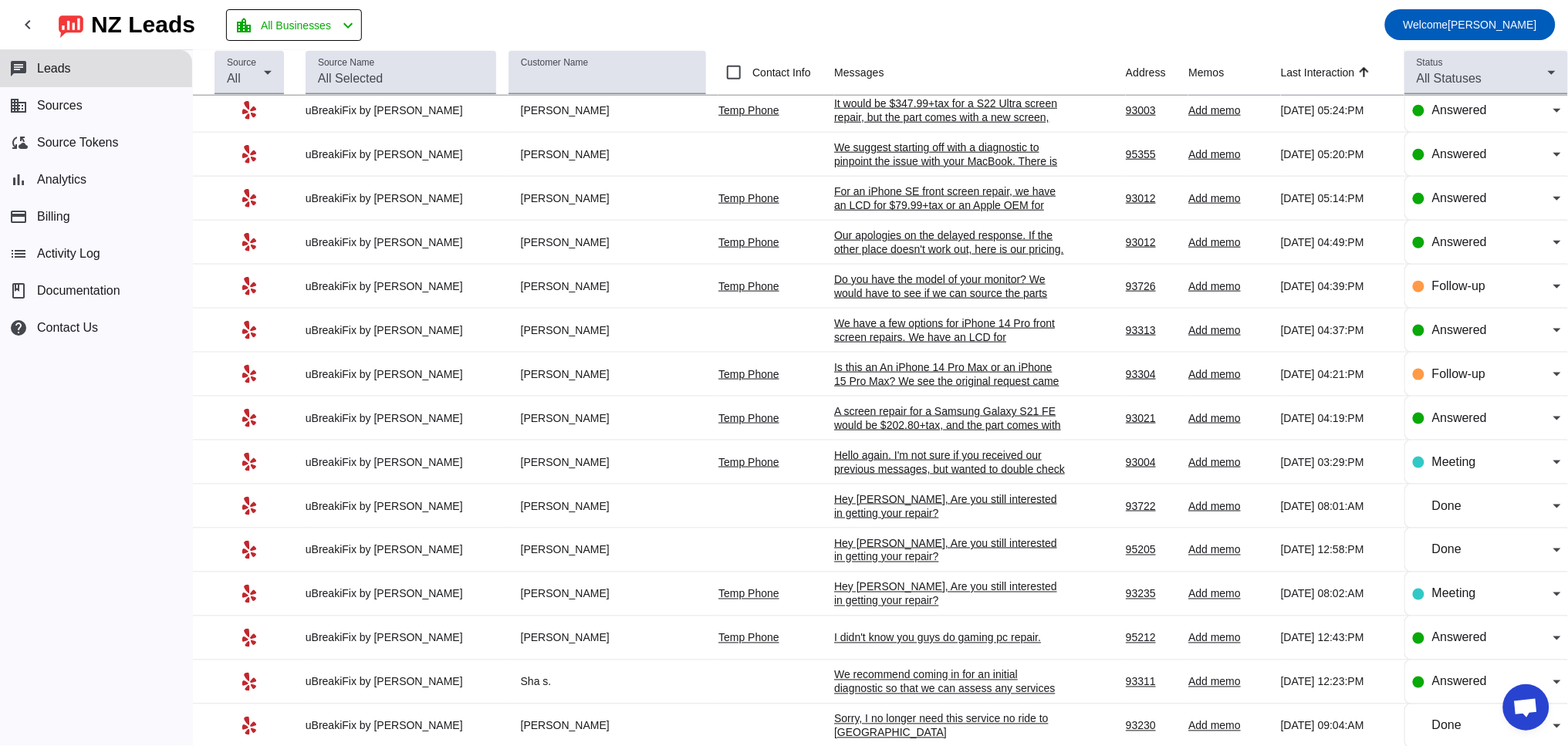
click at [894, 402] on div "Is this an An iPhone 14 Pro Max or an iPhone 15 Pro Max? We see the original re…" at bounding box center [949, 381] width 231 height 42
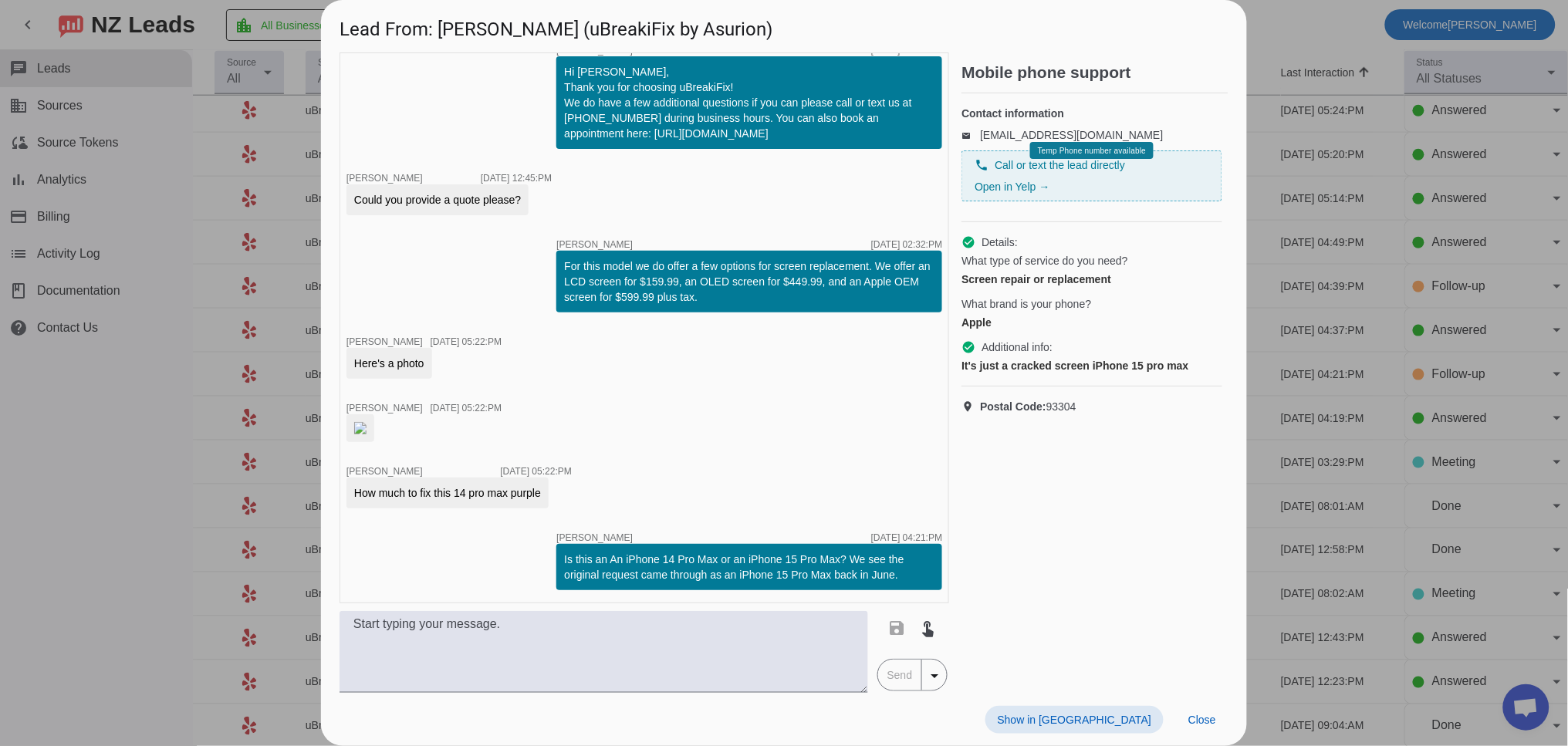
scroll to position [130, 0]
click at [1205, 723] on span "Close" at bounding box center [1201, 720] width 28 height 12
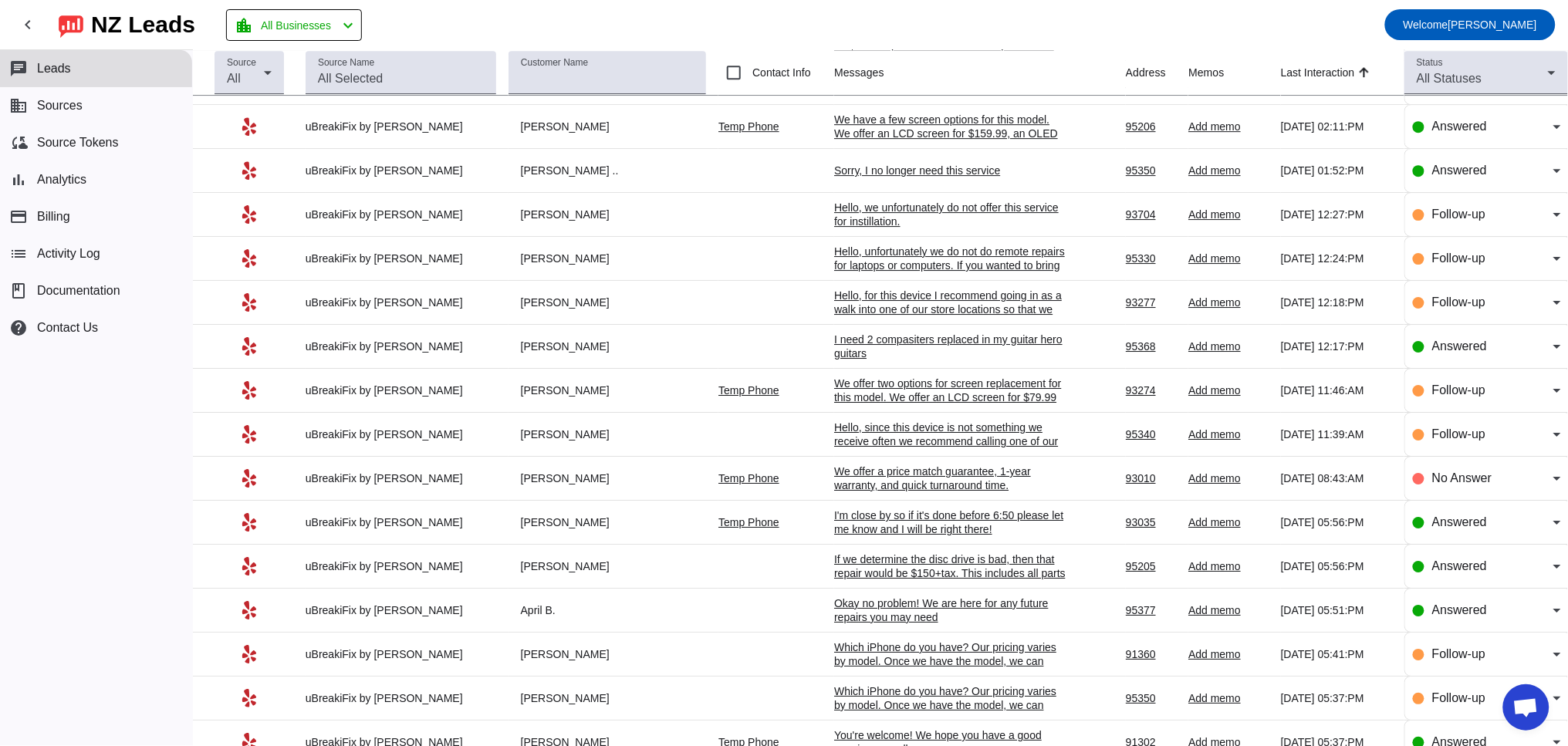
scroll to position [1569, 0]
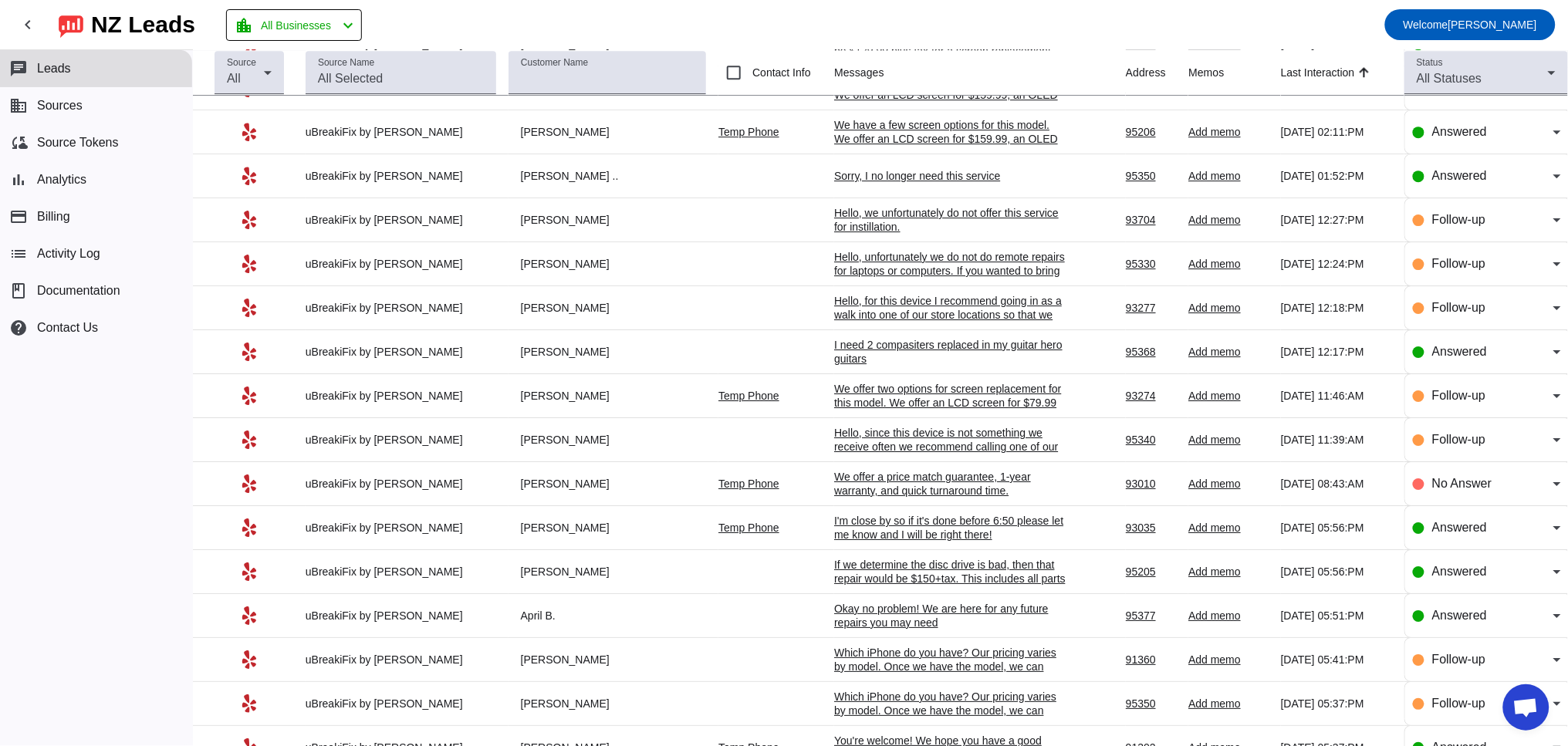
click at [864, 498] on div "We offer a price match guarantee, 1-year warranty, and quick turnaround time.​" at bounding box center [949, 483] width 231 height 28
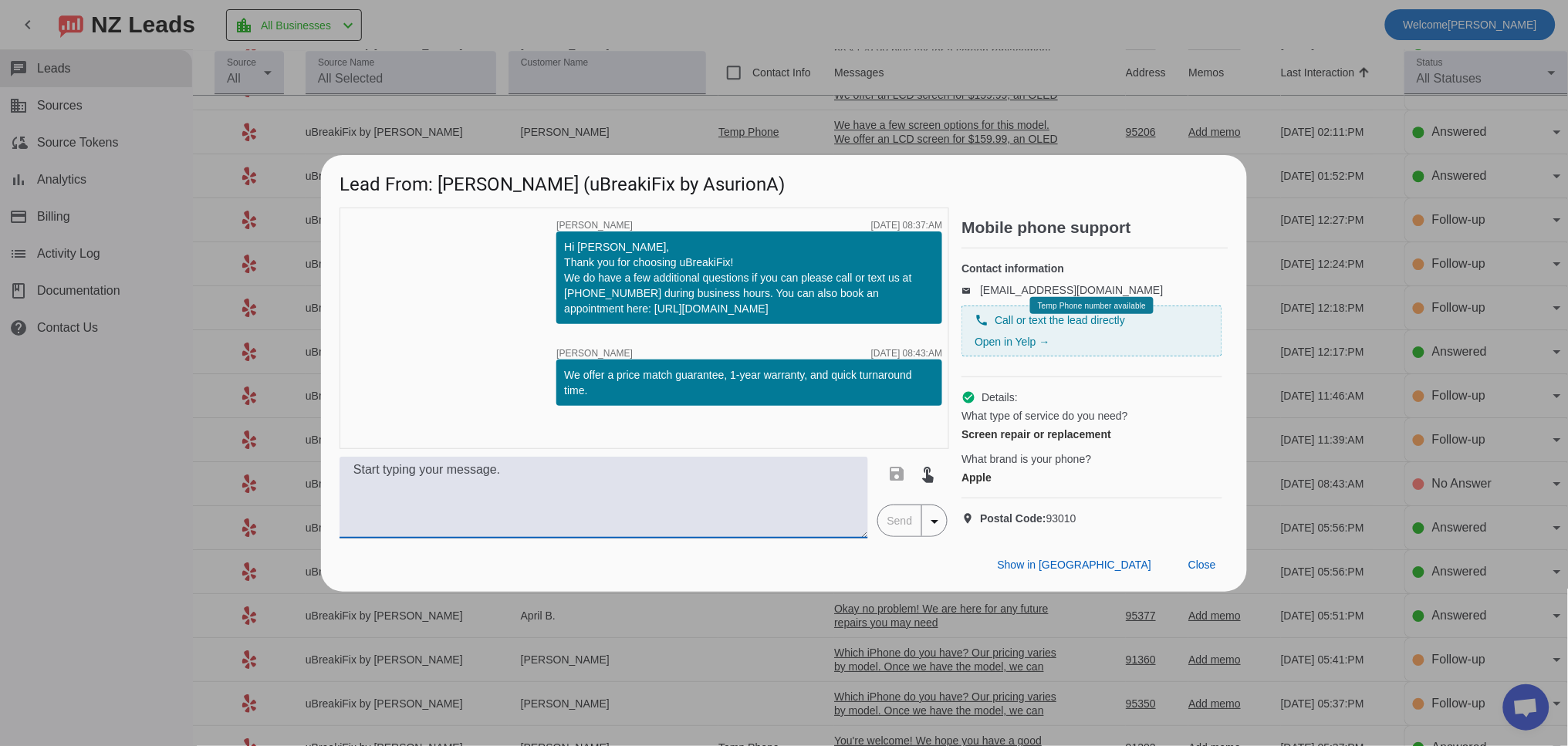
click at [668, 486] on textarea at bounding box center [604, 498] width 528 height 82
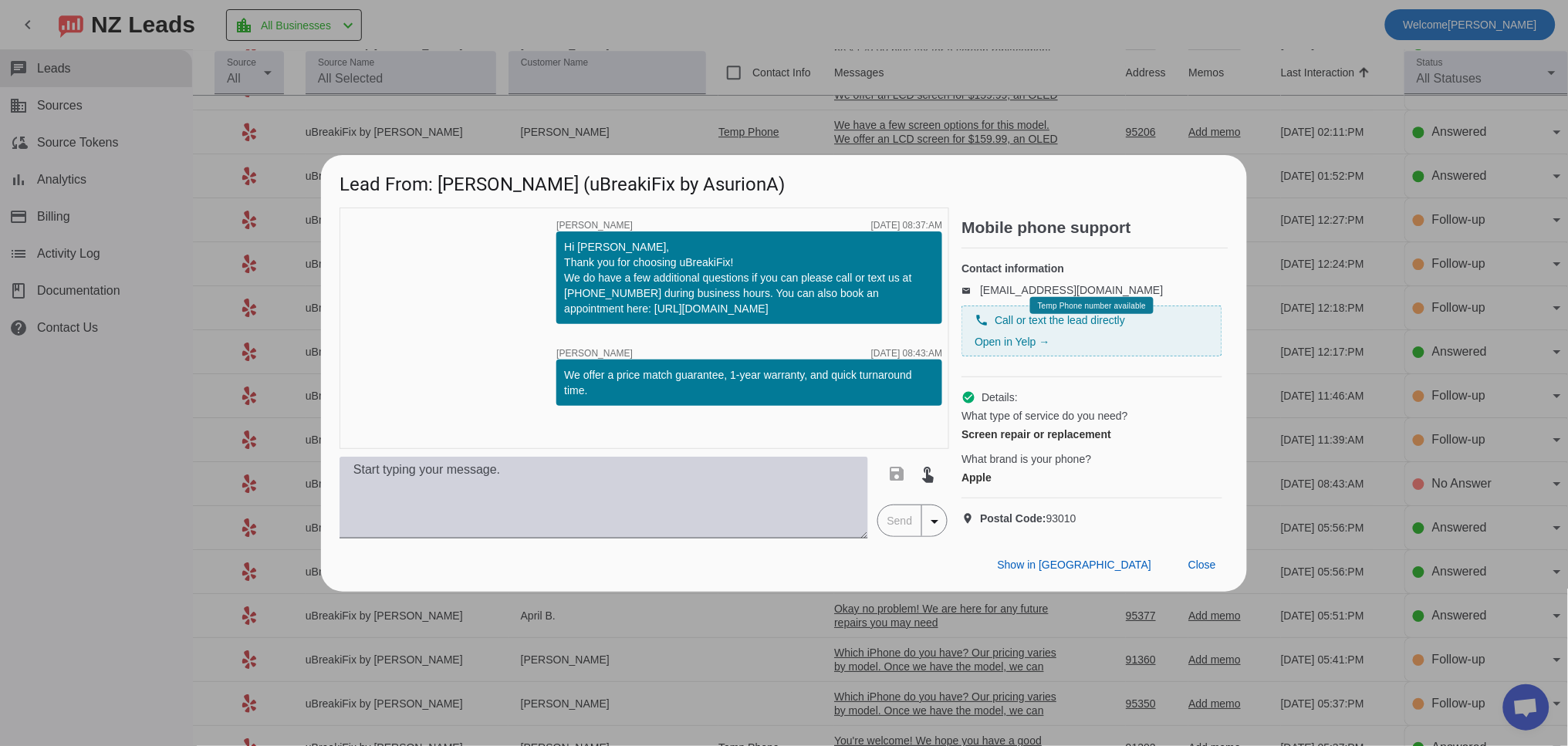
click at [431, 526] on textarea at bounding box center [604, 498] width 528 height 82
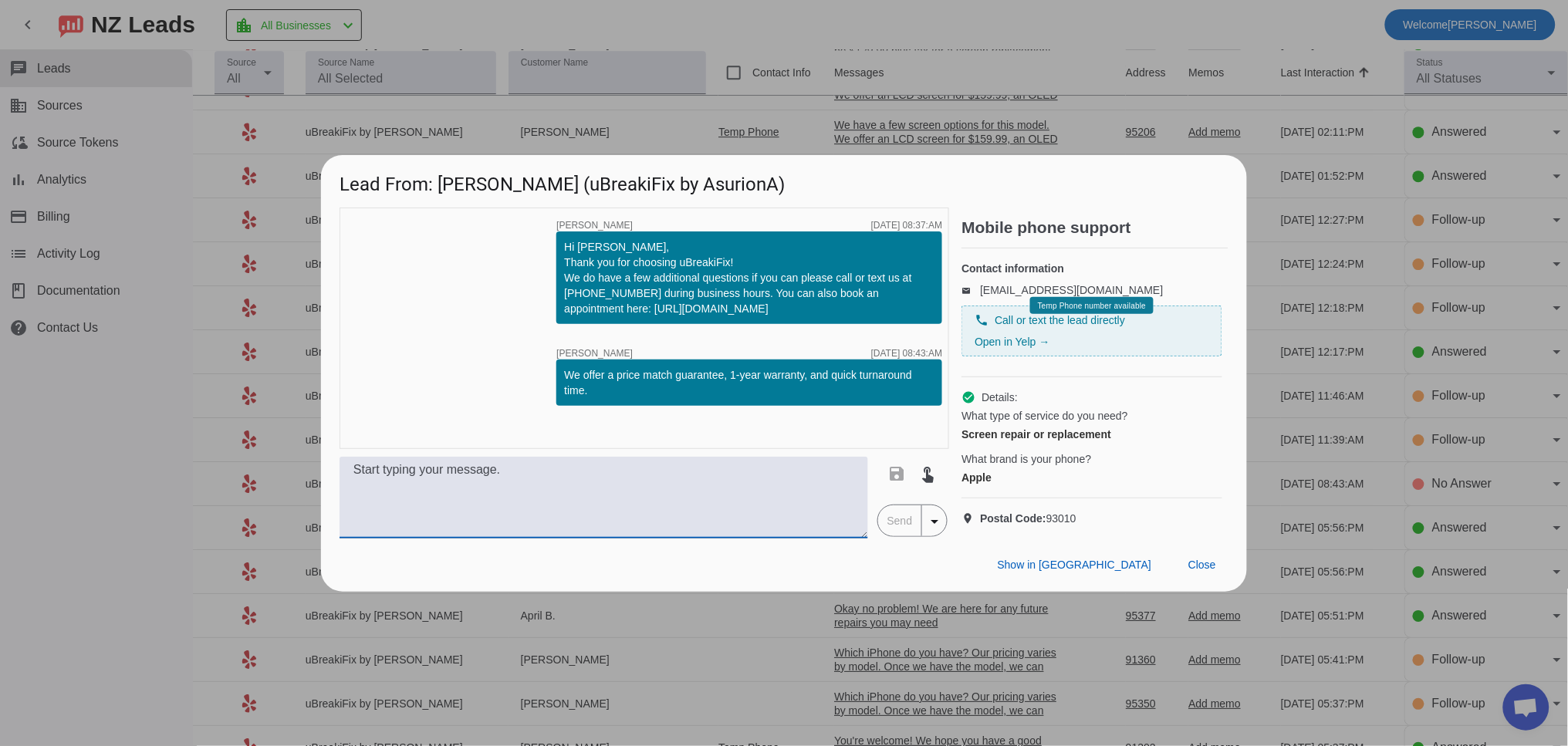
paste textarea "Which iPhone do you have? Our pricing varies by model. Once we have the model, …"
type textarea "Which iPhone do you have? Our pricing varies by model. Once we have the model, …"
click at [895, 536] on span "Send" at bounding box center [900, 520] width 44 height 31
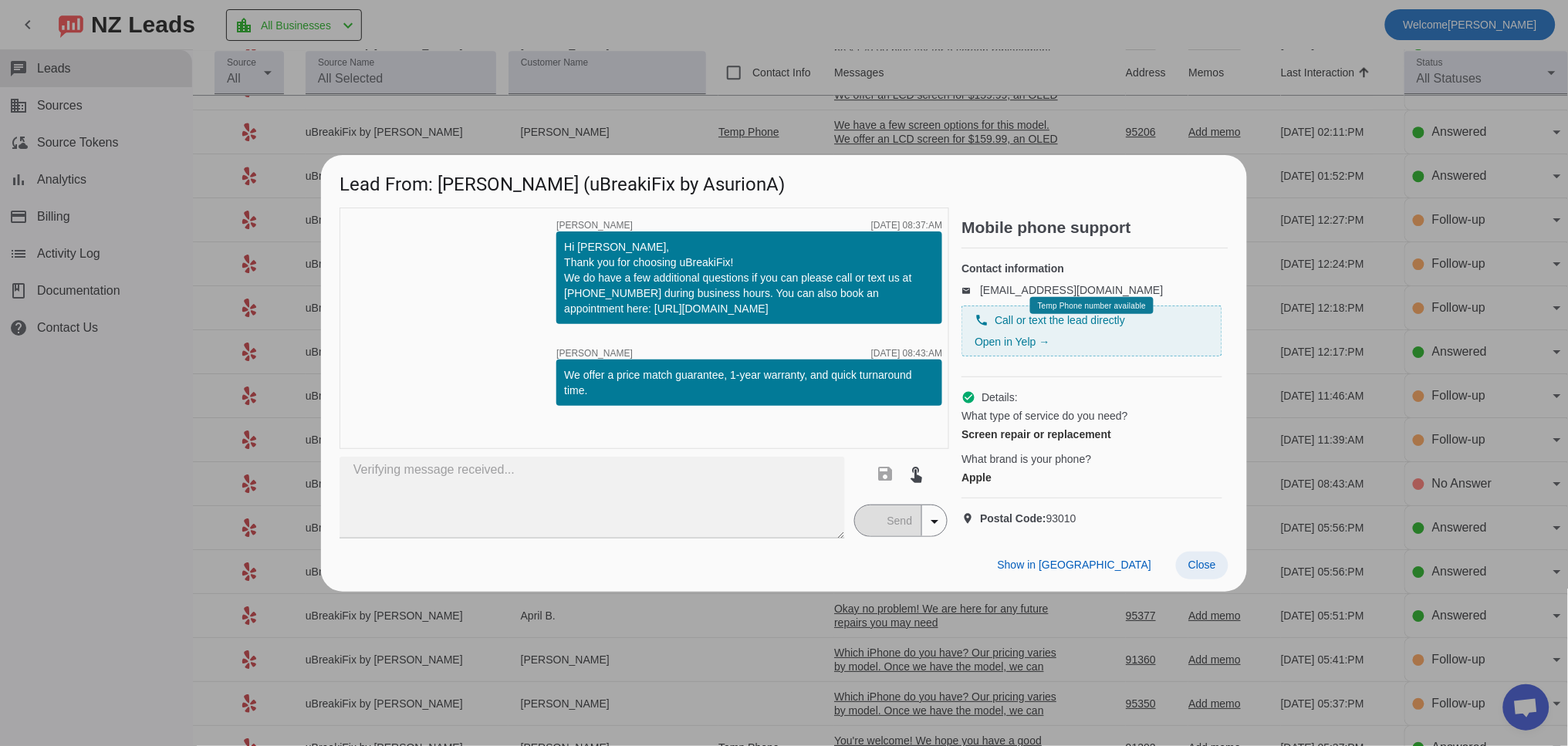
type textarea "Which iPhone do you have? Our pricing varies by model. Once we have the model, …"
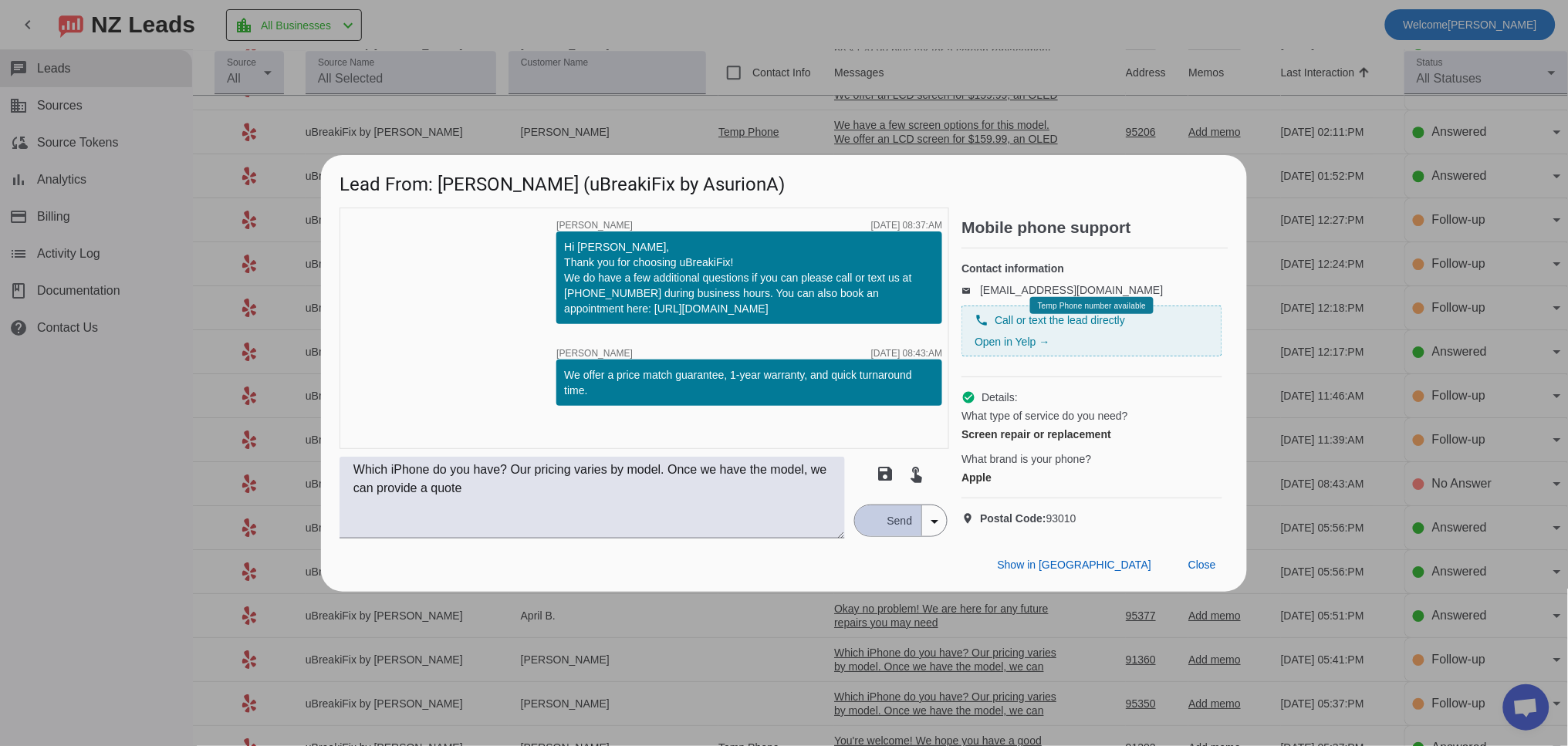
click at [868, 527] on div "button" at bounding box center [871, 520] width 14 height 14
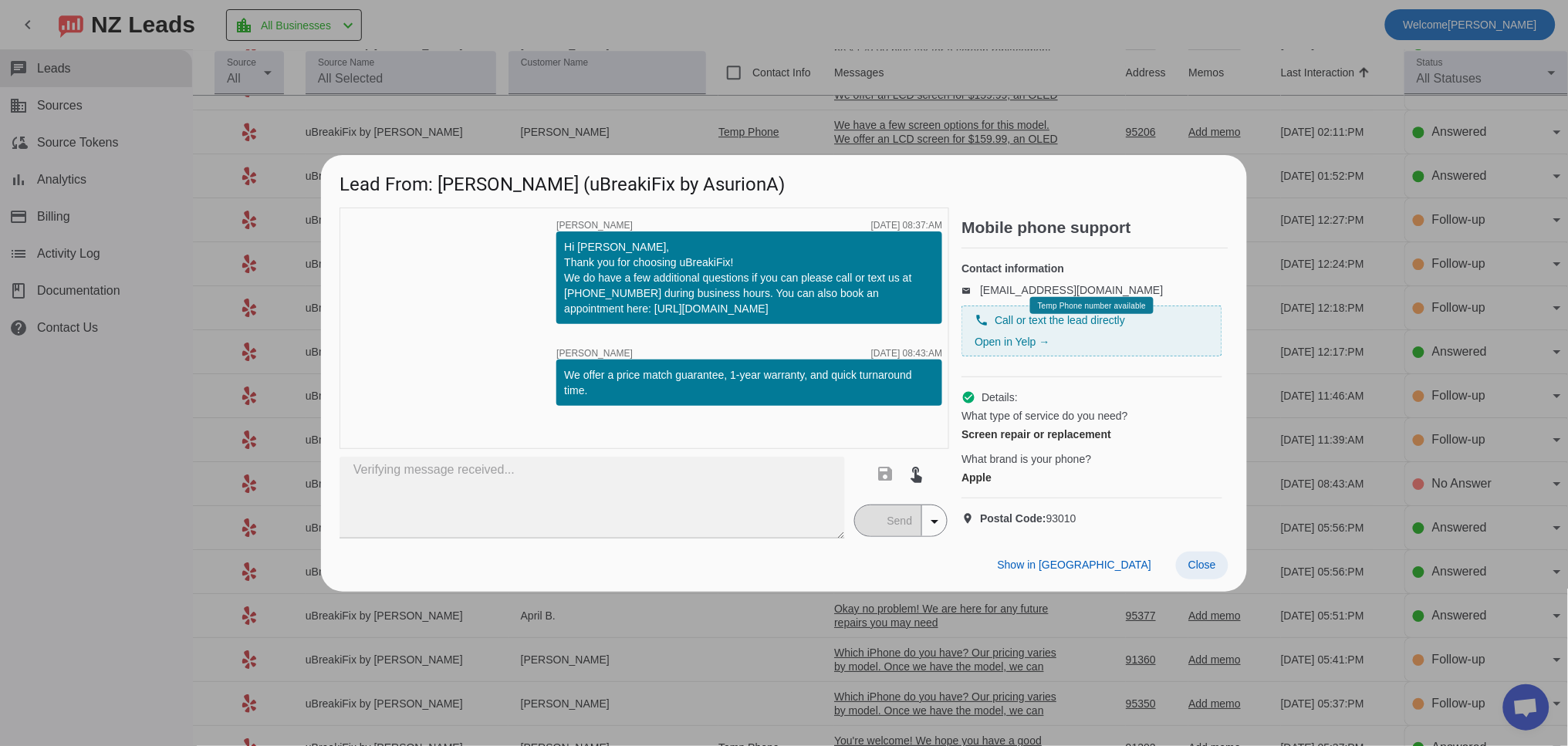
type textarea "Which iPhone do you have? Our pricing varies by model. Once we have the model, …"
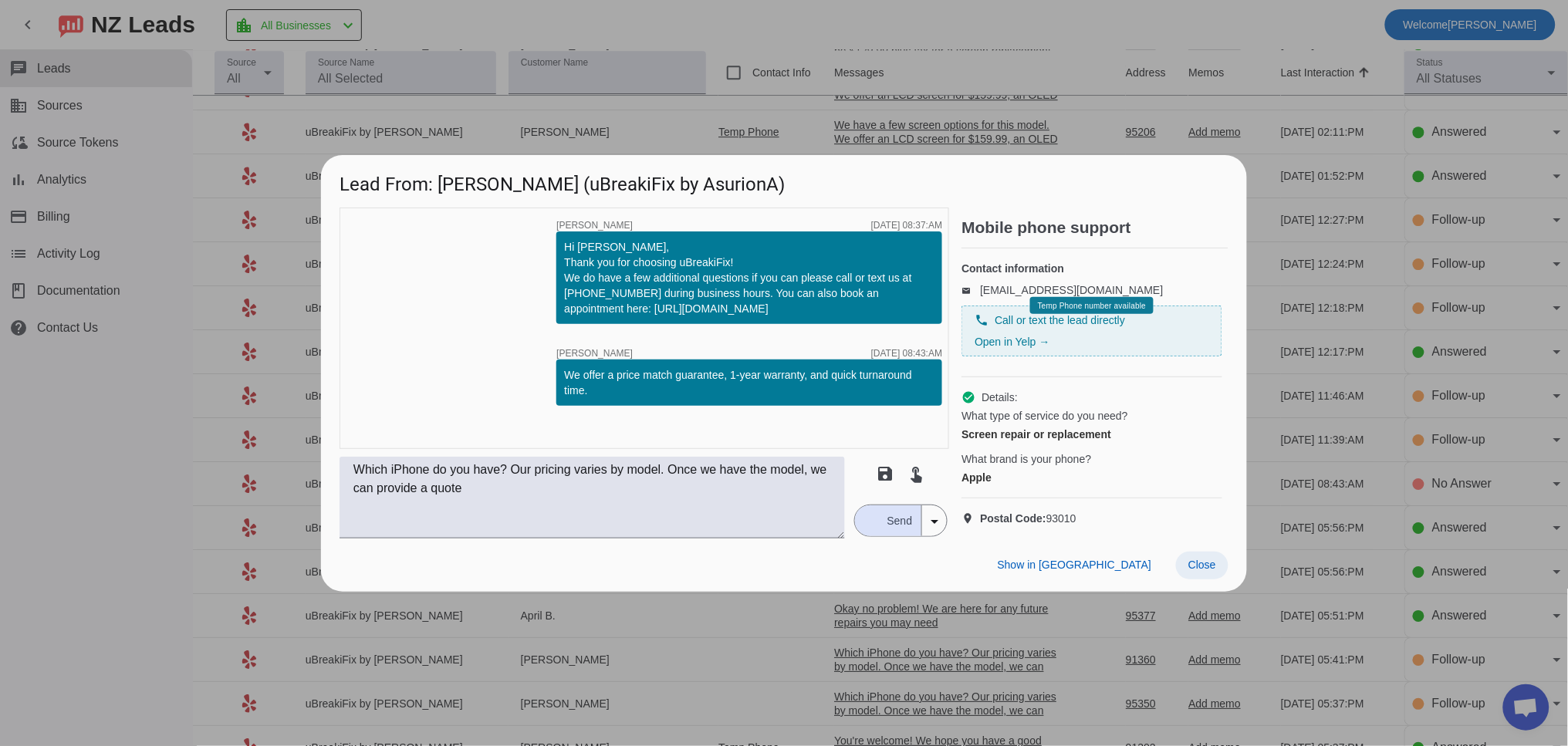
click at [1208, 571] on span "Close" at bounding box center [1201, 564] width 28 height 12
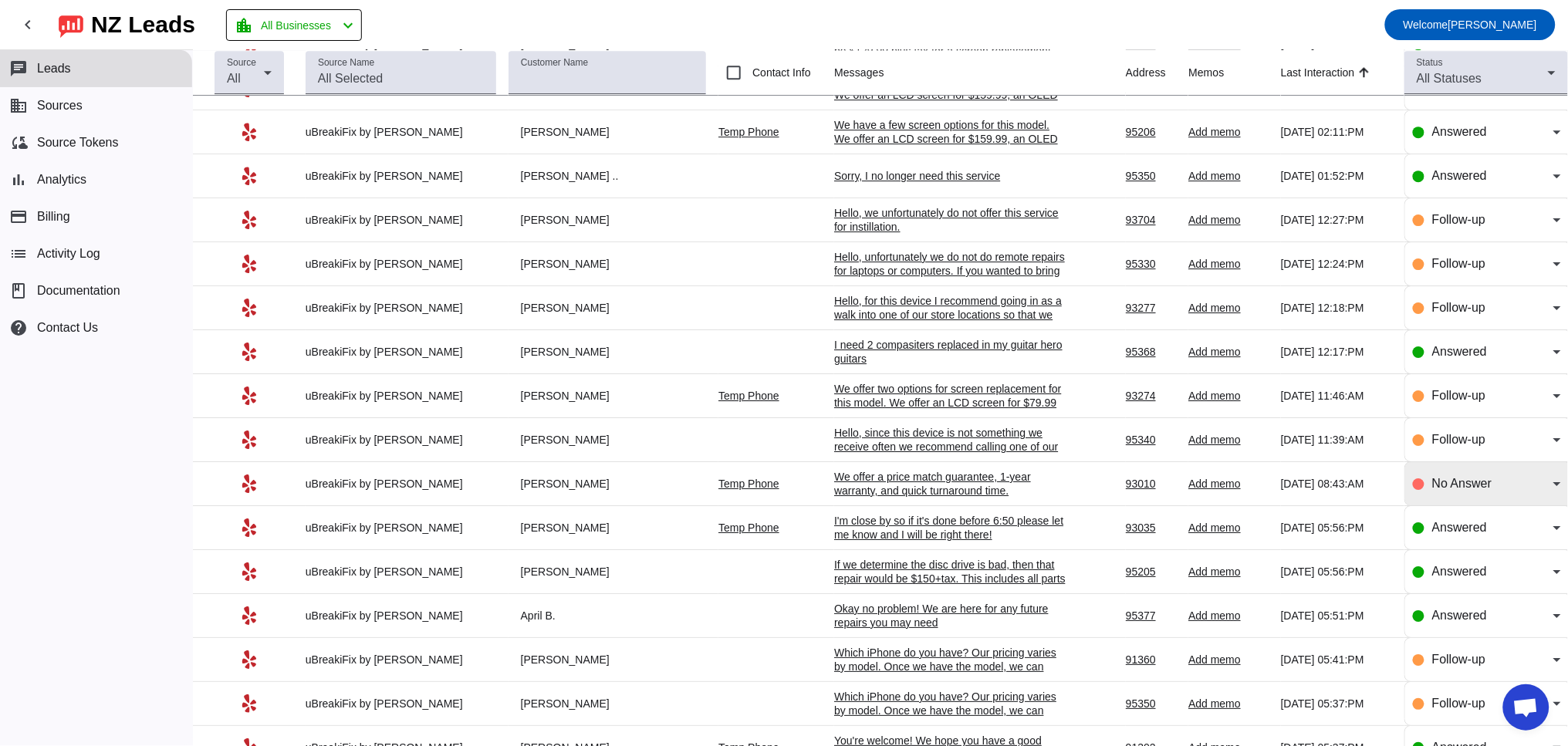
click at [1462, 490] on span "No Answer" at bounding box center [1462, 483] width 59 height 13
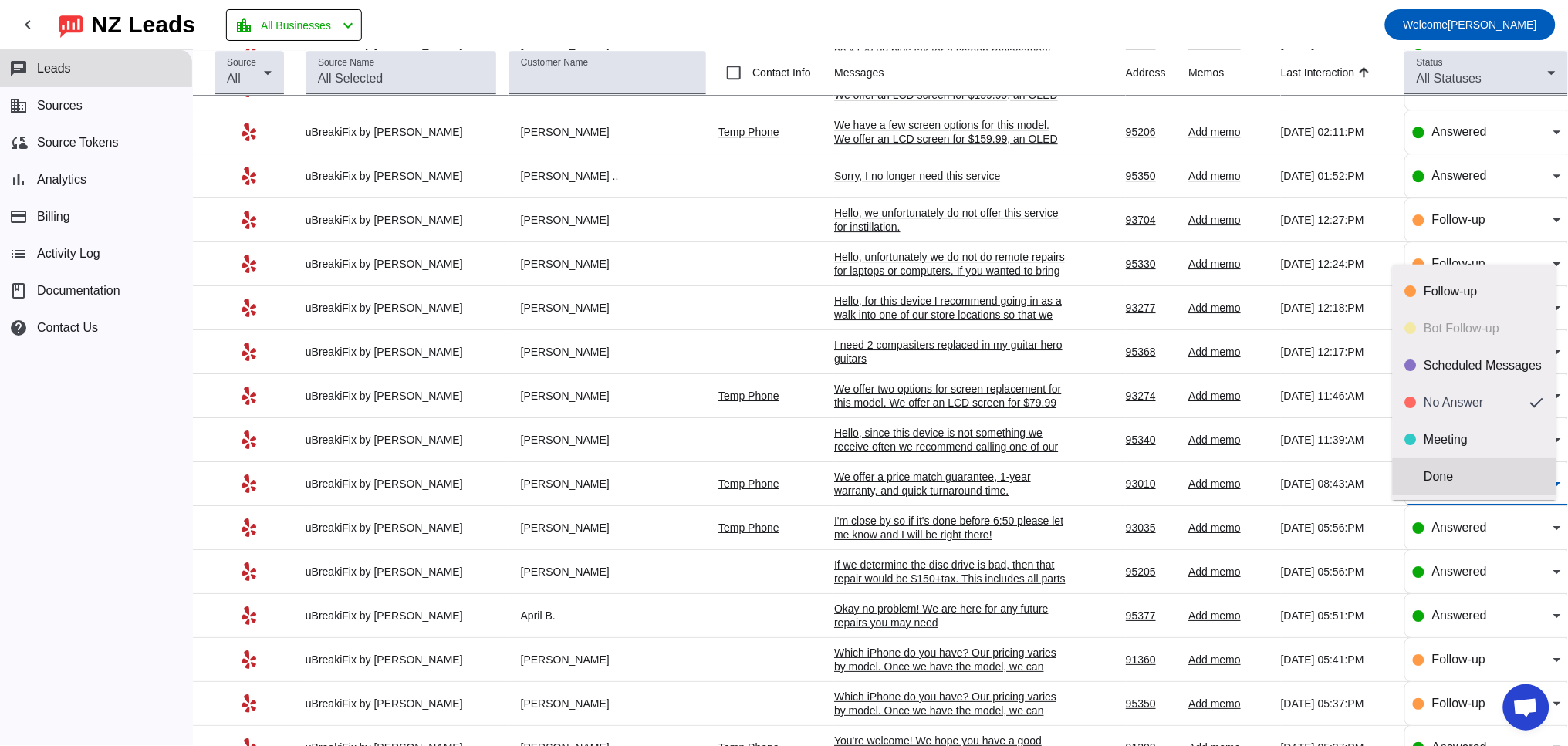
scroll to position [36, 0]
click at [1449, 471] on div "Done" at bounding box center [1483, 475] width 119 height 15
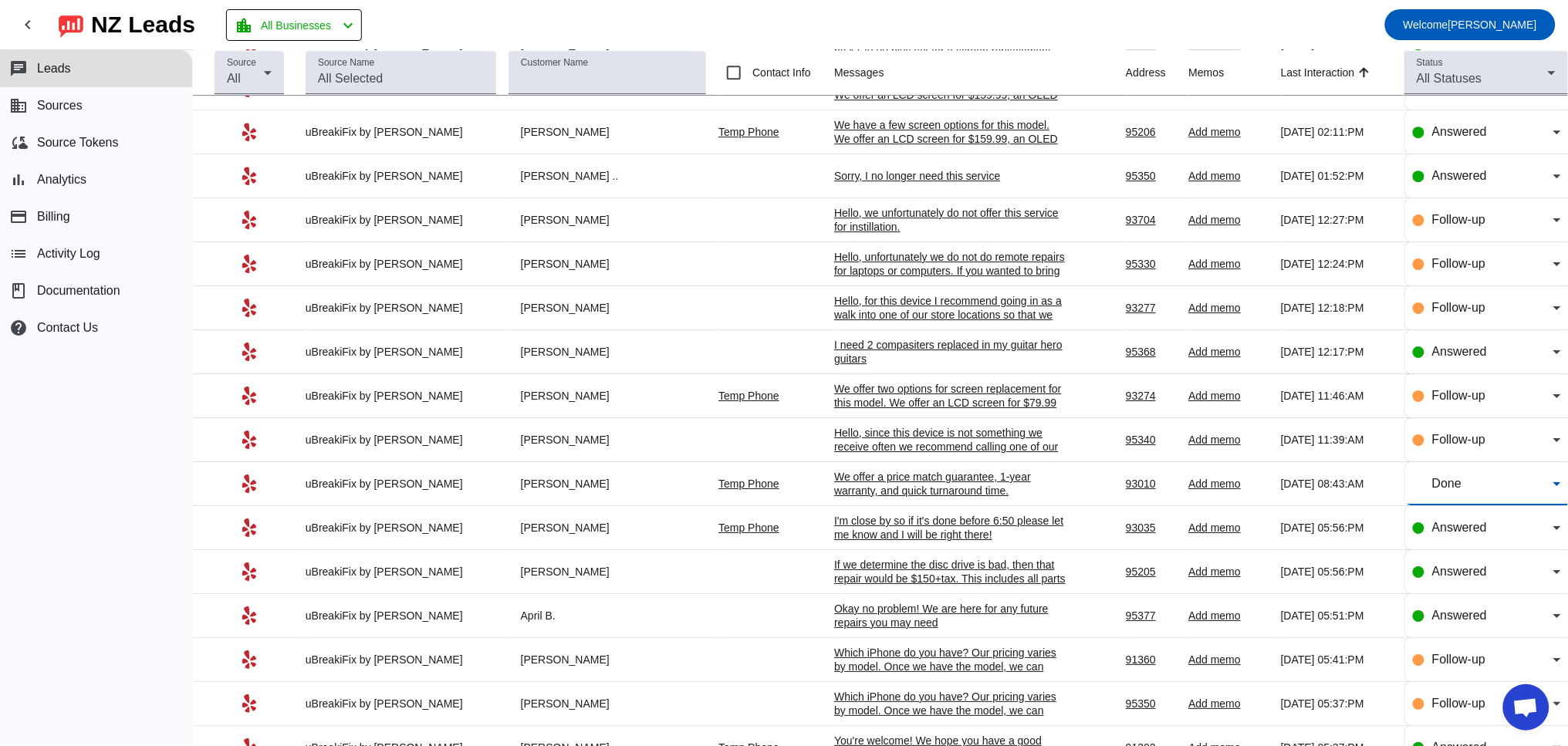
click at [924, 471] on div "Hello, since this device is not something we receive often we recommend calling…" at bounding box center [949, 481] width 231 height 111
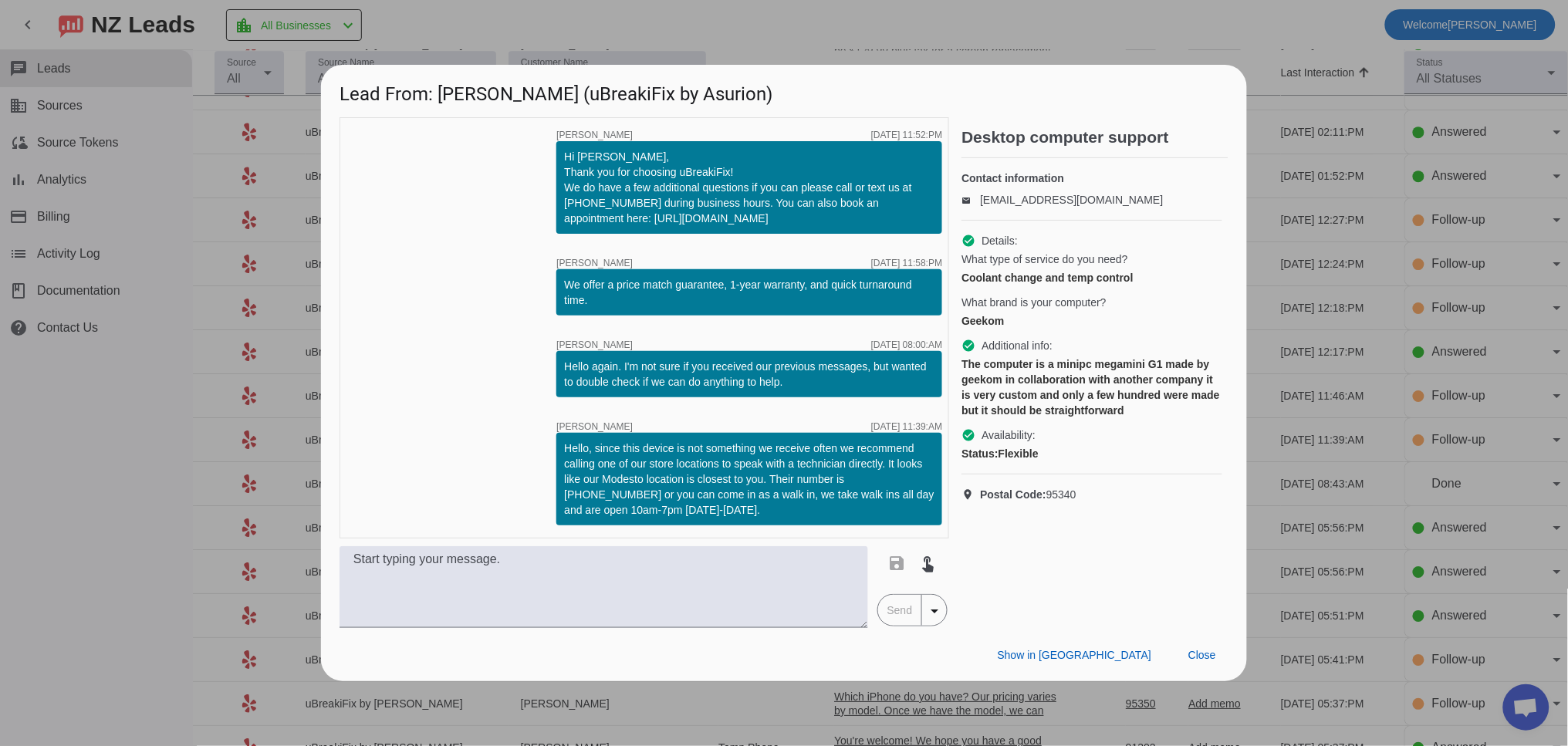
scroll to position [0, 0]
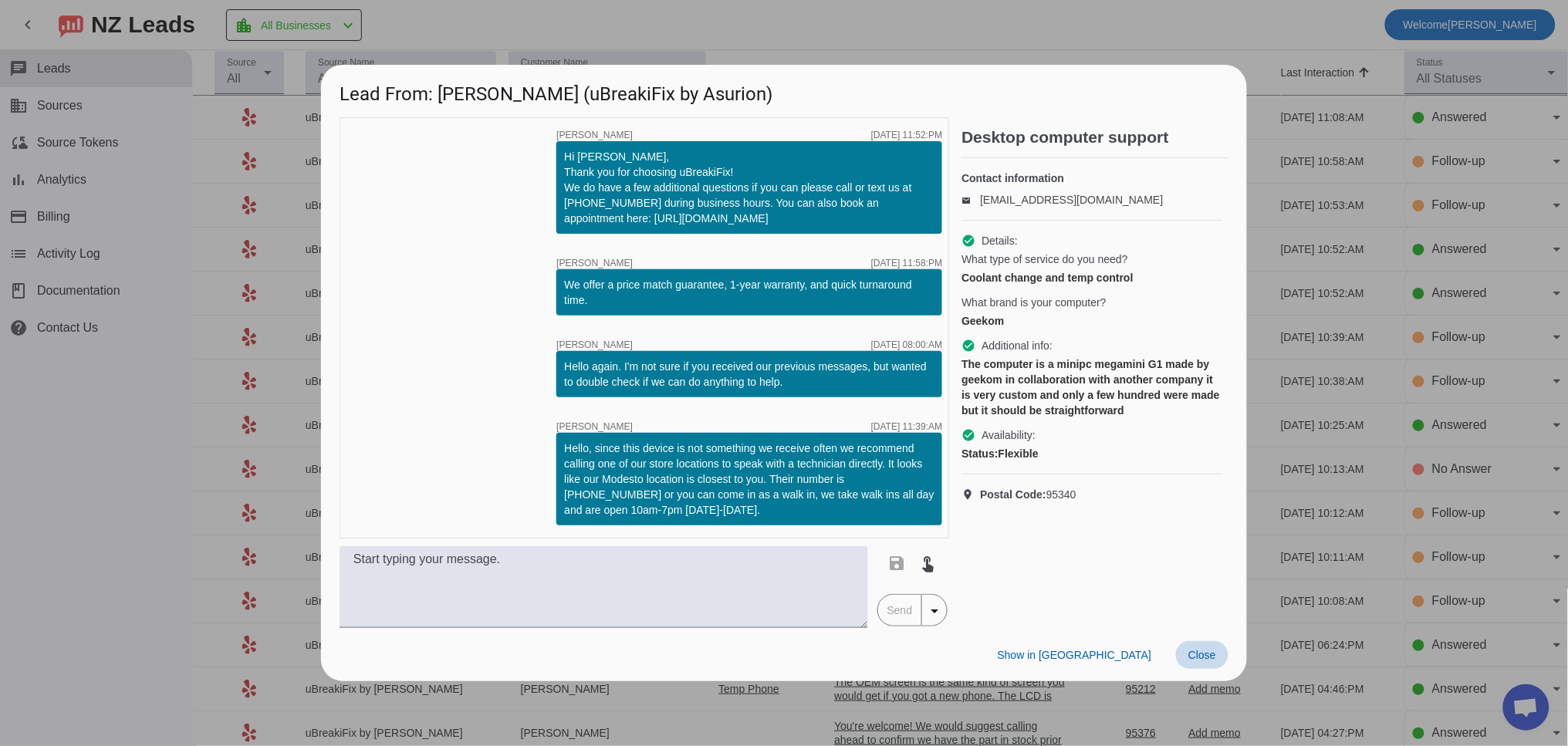
click at [1201, 661] on span "Close" at bounding box center [1201, 655] width 28 height 12
